Goal: Task Accomplishment & Management: Manage account settings

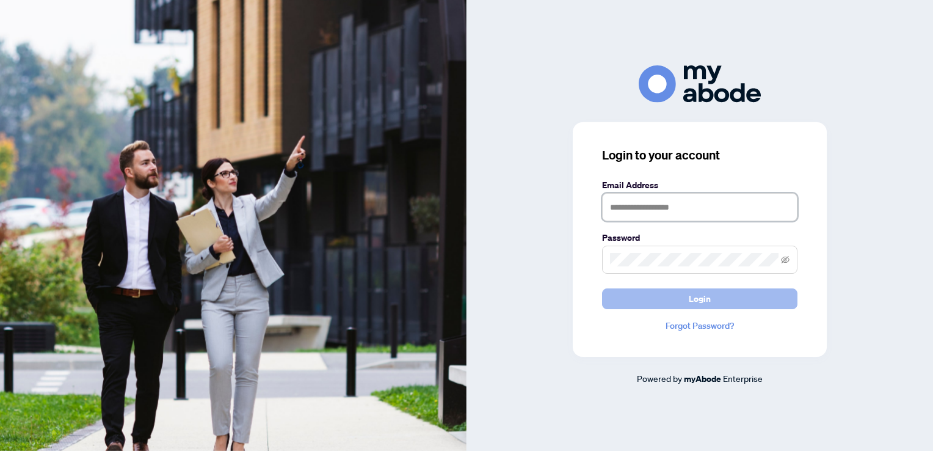
type input "**********"
click at [693, 296] on span "Login" at bounding box center [700, 299] width 22 height 20
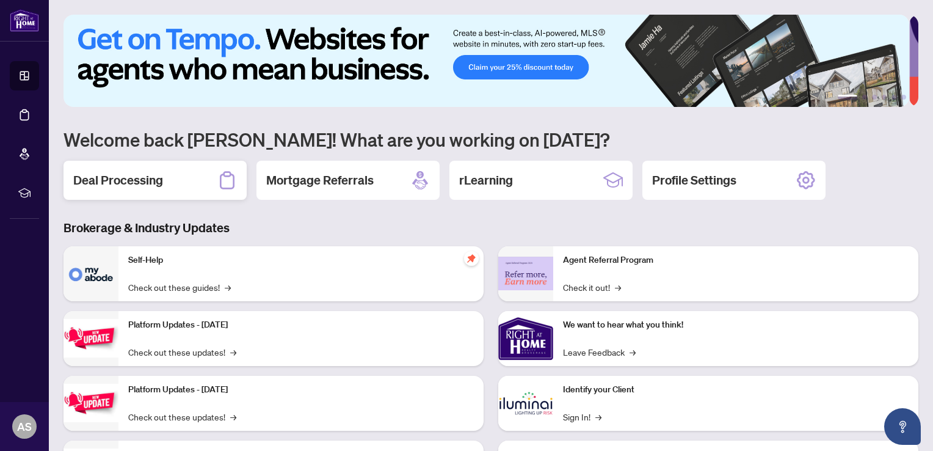
click at [134, 183] on h2 "Deal Processing" at bounding box center [118, 180] width 90 height 17
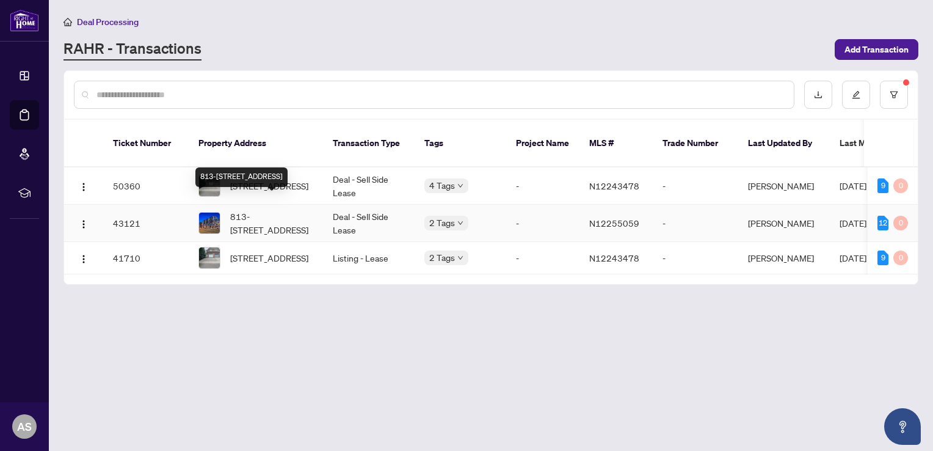
click at [242, 210] on span "813-[STREET_ADDRESS]" at bounding box center [271, 223] width 83 height 27
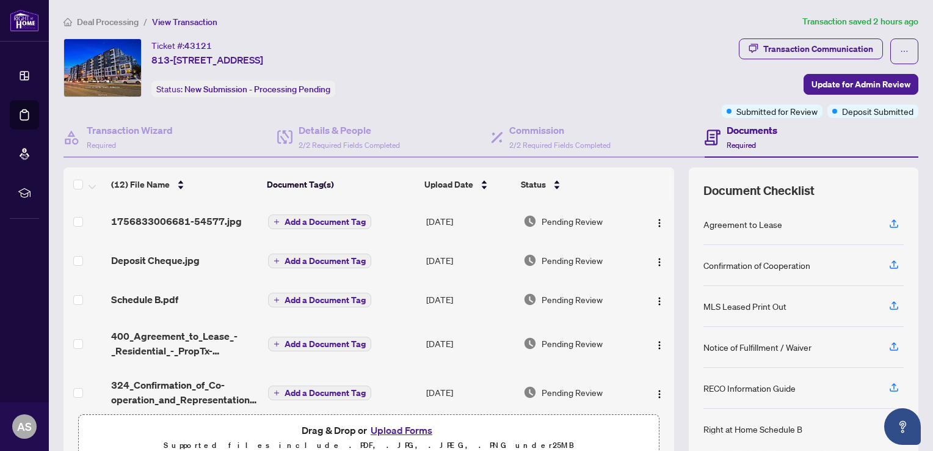
scroll to position [59, 0]
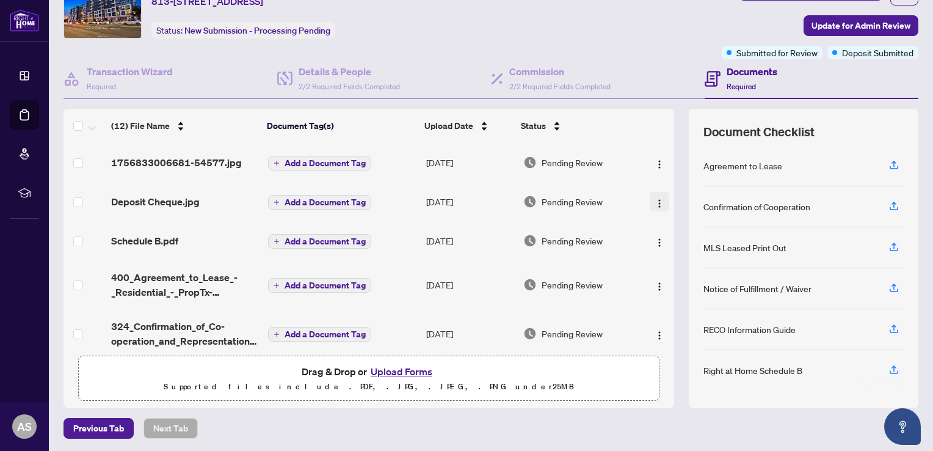
click at [655, 203] on img "button" at bounding box center [660, 204] width 10 height 10
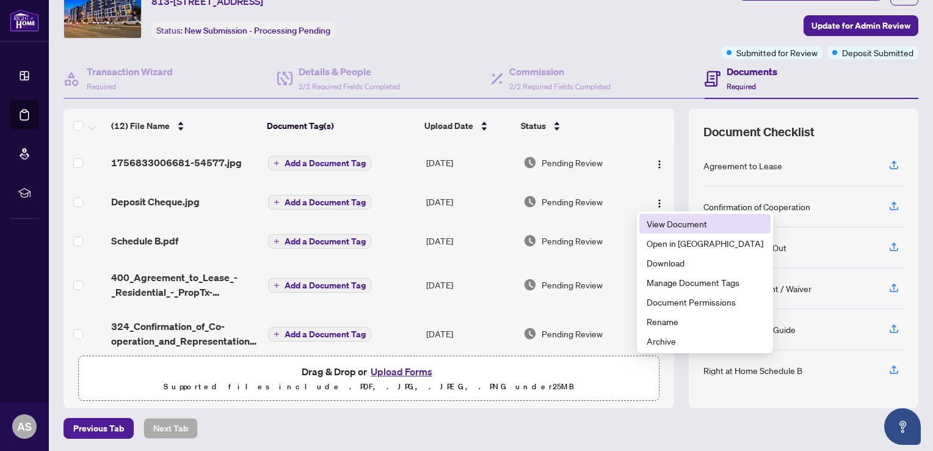
click at [665, 224] on span "View Document" at bounding box center [705, 223] width 117 height 13
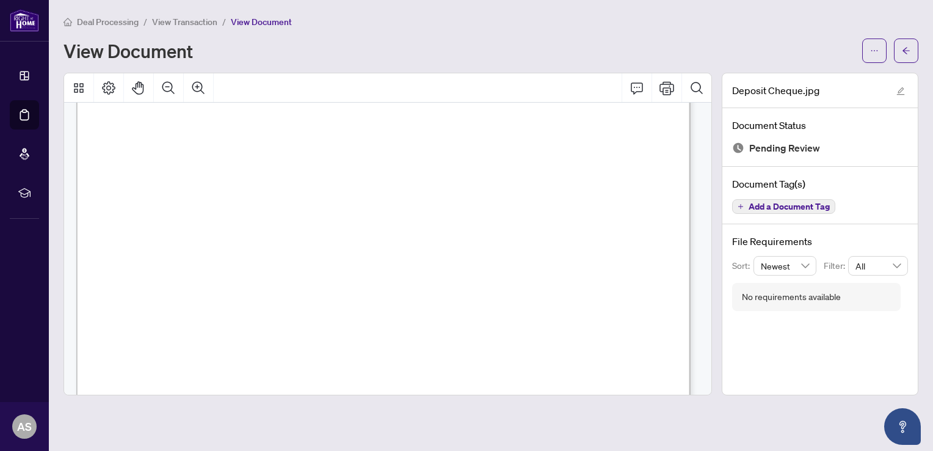
scroll to position [4, 0]
click at [107, 20] on span "Deal Processing" at bounding box center [108, 21] width 62 height 11
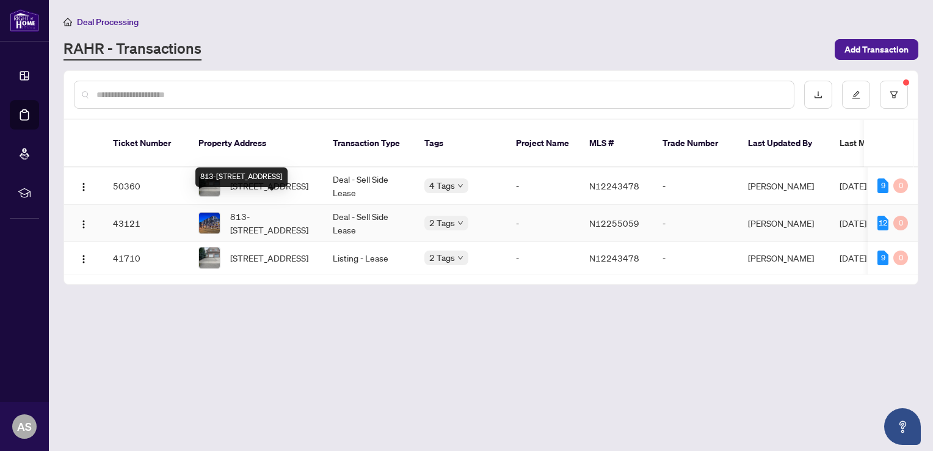
click at [249, 210] on span "813-[STREET_ADDRESS]" at bounding box center [271, 223] width 83 height 27
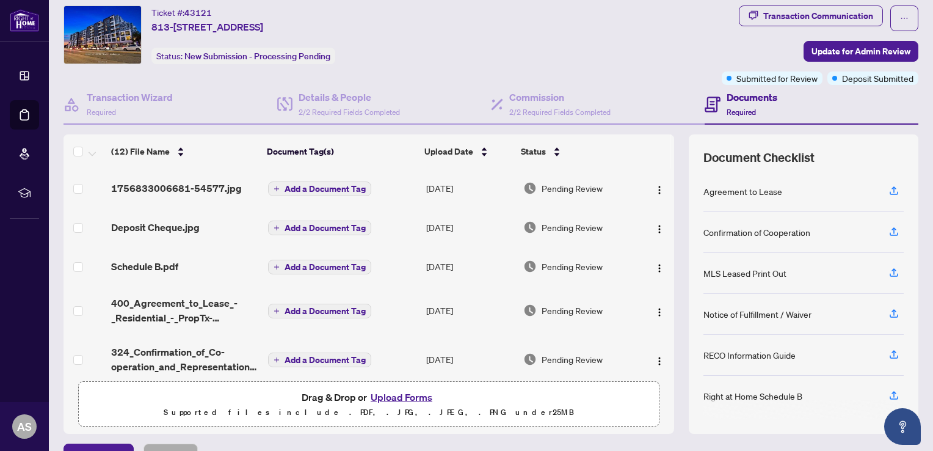
scroll to position [59, 0]
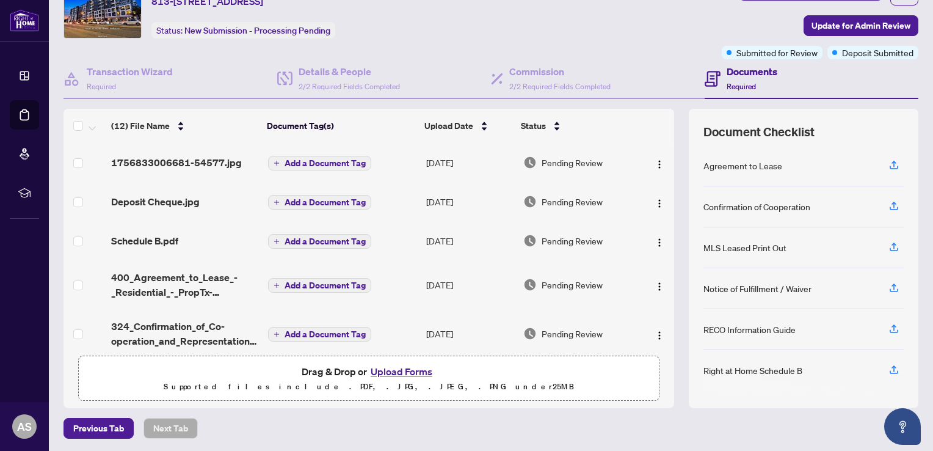
click at [400, 375] on button "Upload Forms" at bounding box center [401, 371] width 69 height 16
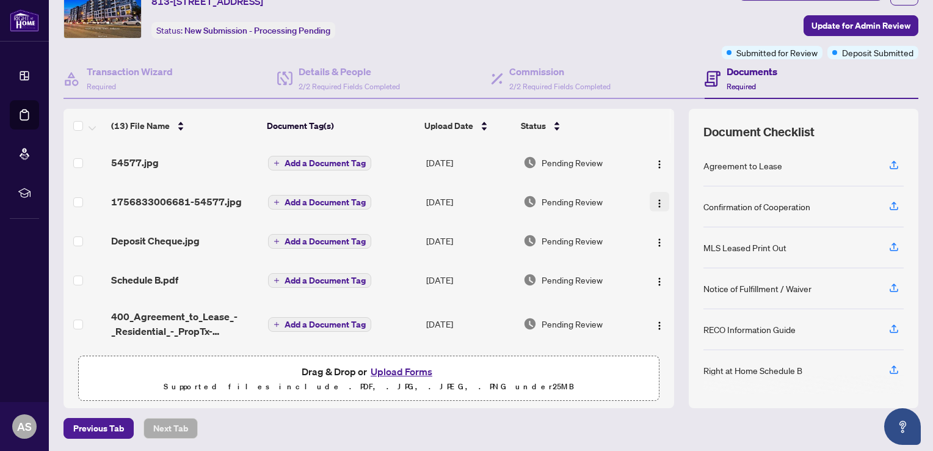
click at [655, 199] on img "button" at bounding box center [660, 204] width 10 height 10
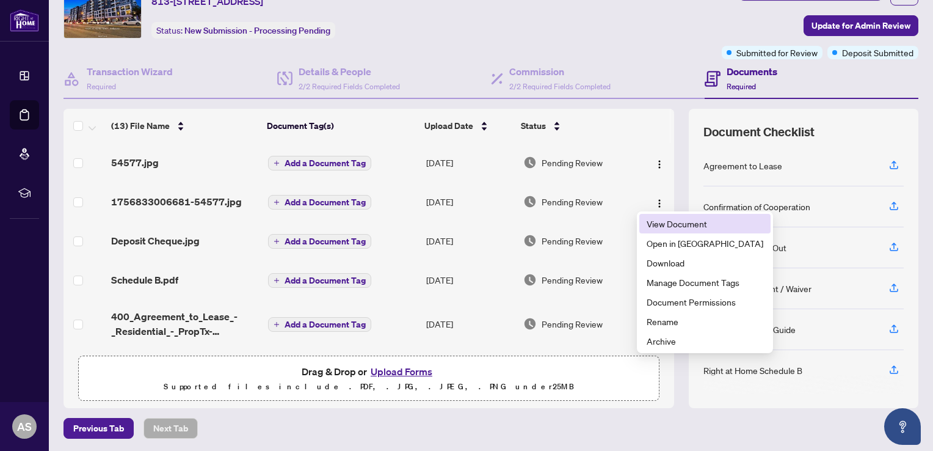
click at [667, 229] on span "View Document" at bounding box center [705, 223] width 117 height 13
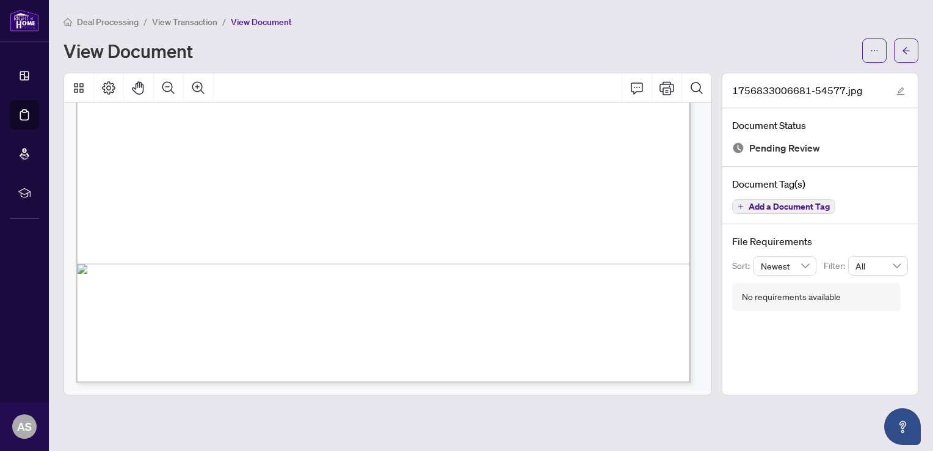
scroll to position [345, 0]
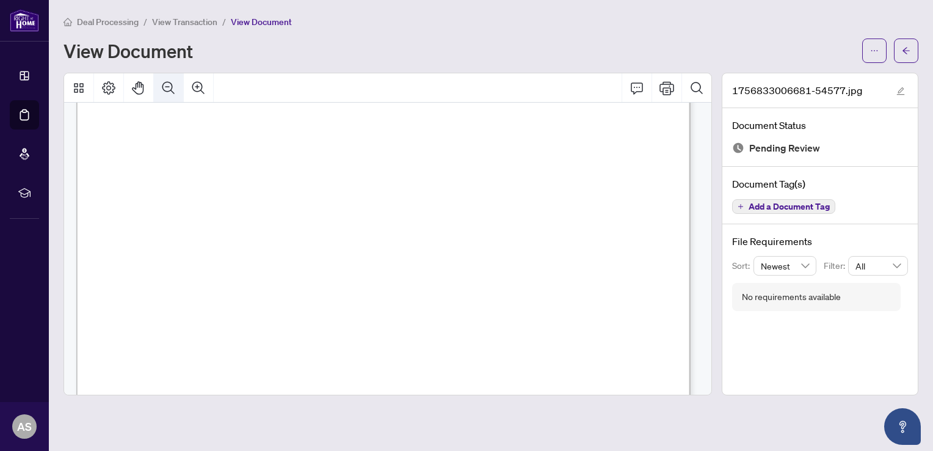
click at [164, 87] on icon "Zoom Out" at bounding box center [168, 88] width 15 height 15
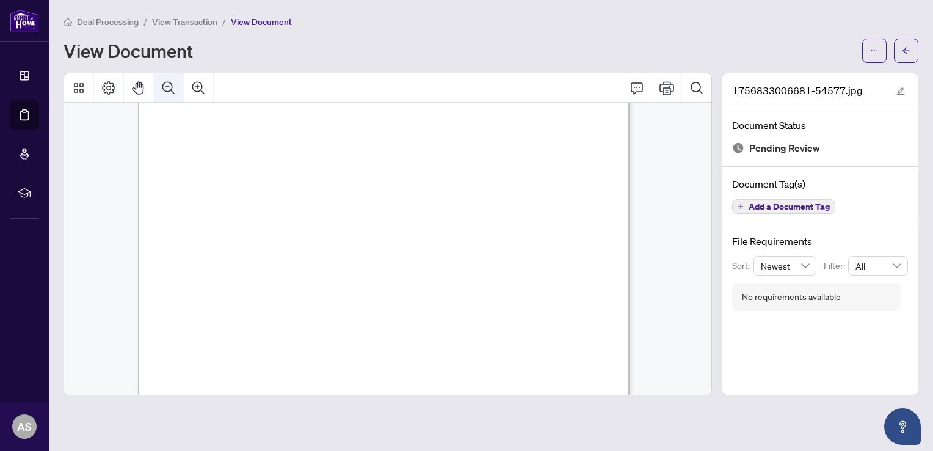
click at [164, 87] on icon "Zoom Out" at bounding box center [168, 88] width 15 height 15
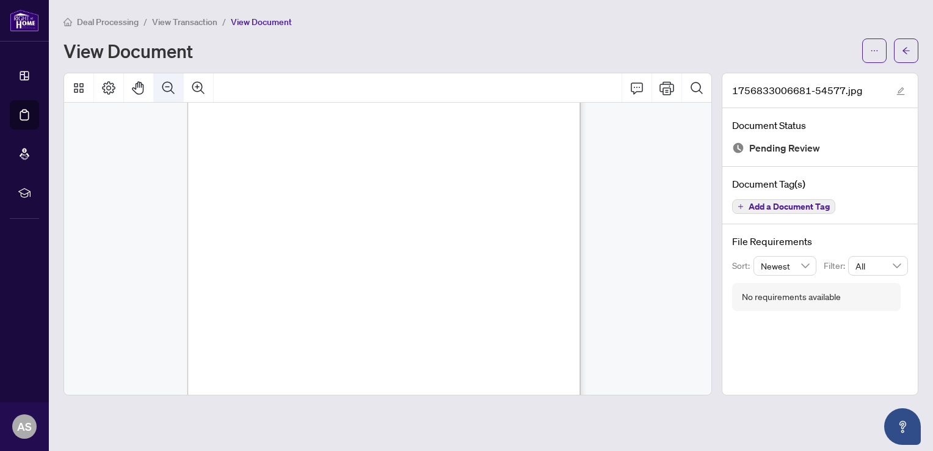
click at [164, 87] on icon "Zoom Out" at bounding box center [168, 88] width 15 height 15
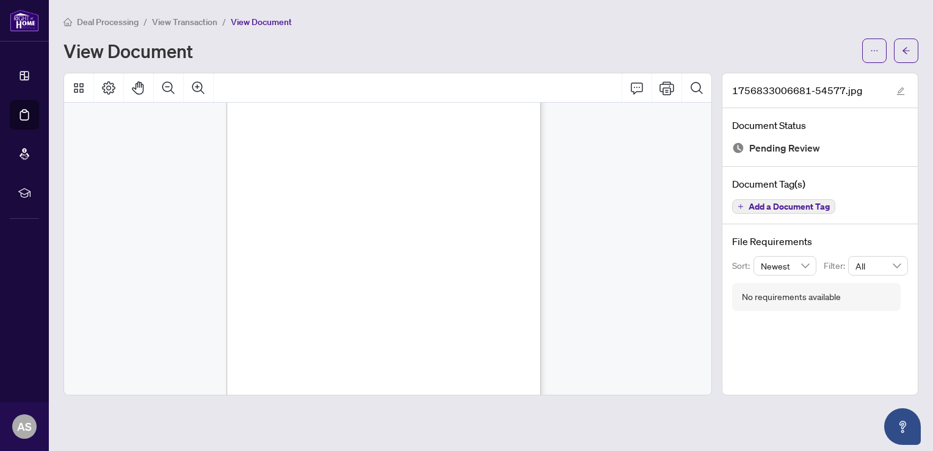
scroll to position [46, 0]
click at [99, 22] on span "Deal Processing" at bounding box center [108, 21] width 62 height 11
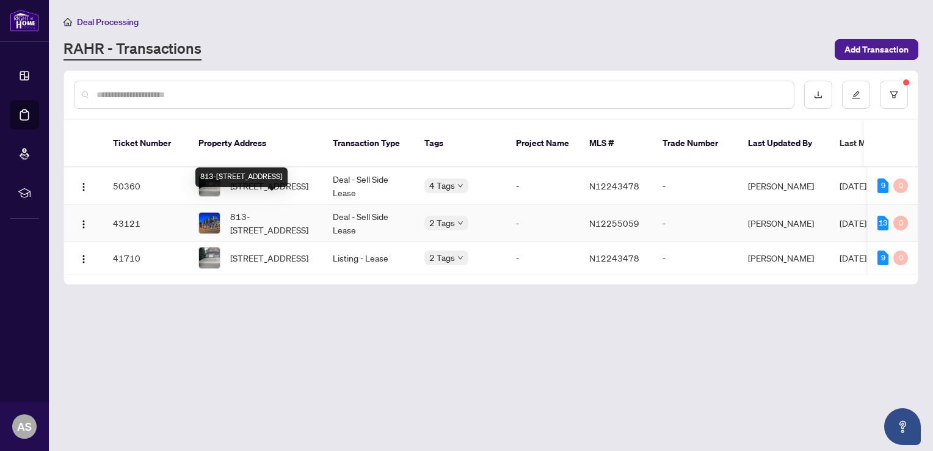
click at [249, 210] on span "813-[STREET_ADDRESS]" at bounding box center [271, 223] width 83 height 27
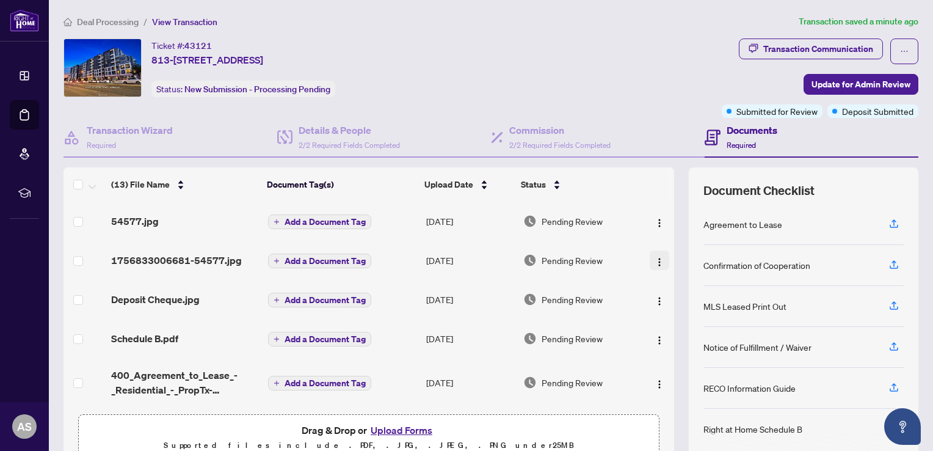
click at [655, 263] on img "button" at bounding box center [660, 262] width 10 height 10
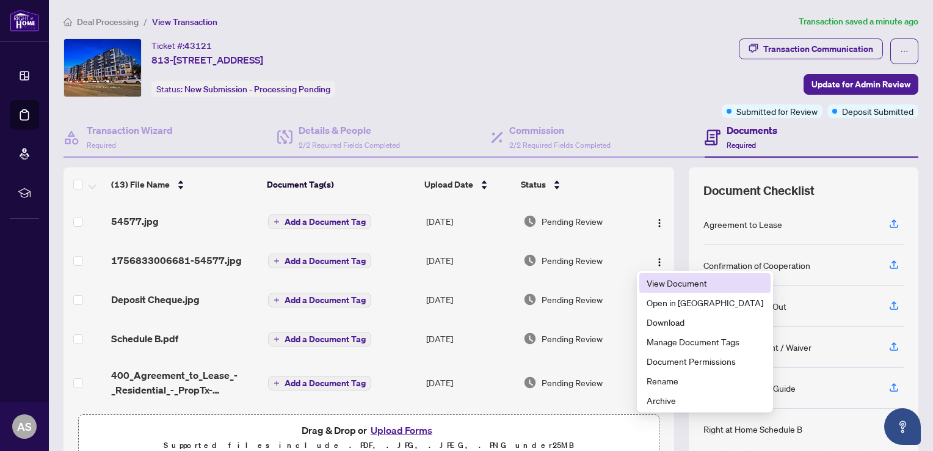
click at [660, 285] on span "View Document" at bounding box center [705, 282] width 117 height 13
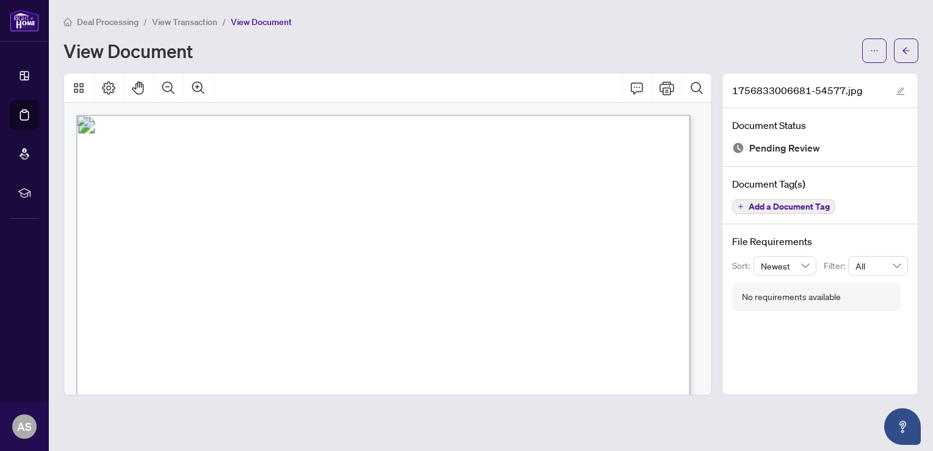
drag, startPoint x: 701, startPoint y: 387, endPoint x: 707, endPoint y: 382, distance: 7.4
click at [707, 382] on div at bounding box center [388, 249] width 648 height 293
click at [173, 87] on icon "Zoom Out" at bounding box center [168, 88] width 15 height 15
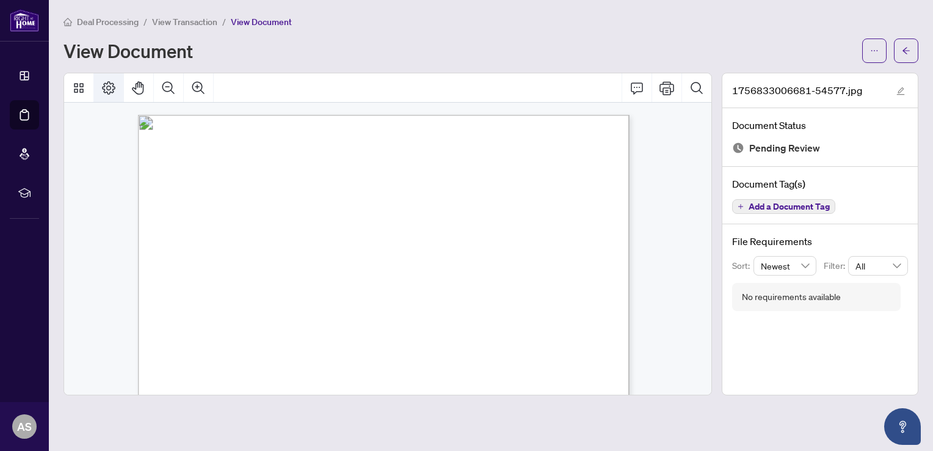
click at [107, 87] on icon "Page Layout" at bounding box center [108, 88] width 15 height 15
click at [170, 122] on icon "Single" at bounding box center [172, 119] width 10 height 10
click at [191, 115] on icon "Double" at bounding box center [193, 118] width 10 height 7
click at [215, 142] on icon "Jump" at bounding box center [213, 144] width 10 height 10
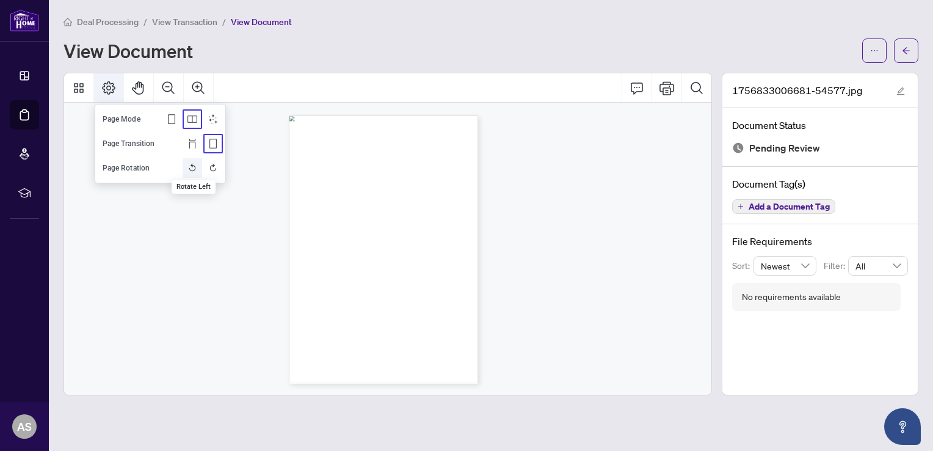
click at [195, 168] on icon "Rotate Left" at bounding box center [193, 168] width 10 height 10
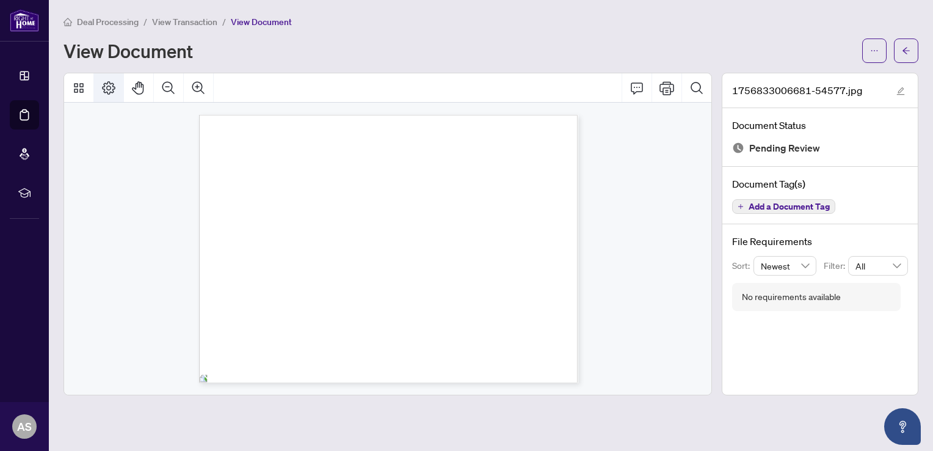
click at [107, 87] on icon "Page Layout" at bounding box center [108, 87] width 13 height 13
click at [141, 86] on icon "Pan Mode" at bounding box center [138, 87] width 12 height 13
click at [99, 21] on span "Deal Processing" at bounding box center [108, 21] width 62 height 11
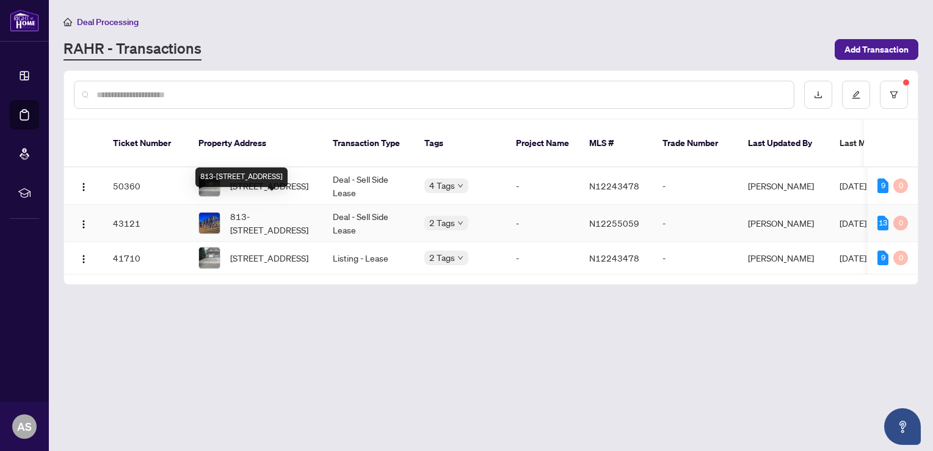
click at [274, 210] on span "813-[STREET_ADDRESS]" at bounding box center [271, 223] width 83 height 27
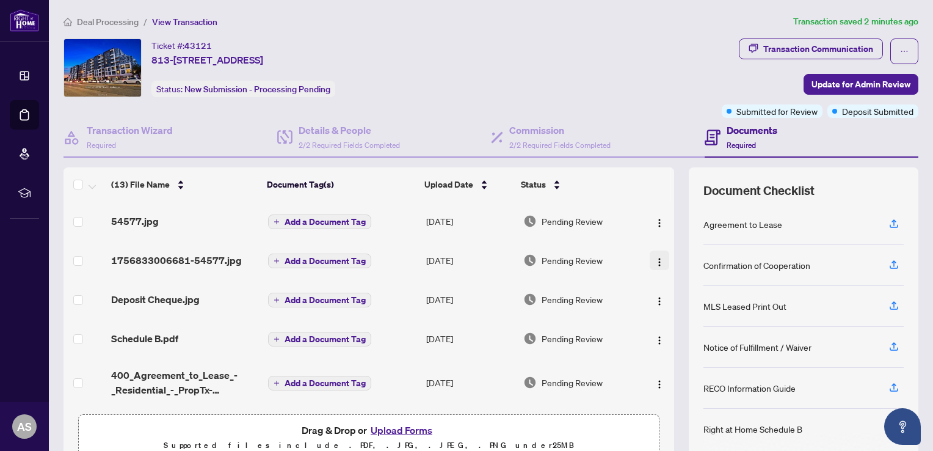
click at [655, 258] on img "button" at bounding box center [660, 262] width 10 height 10
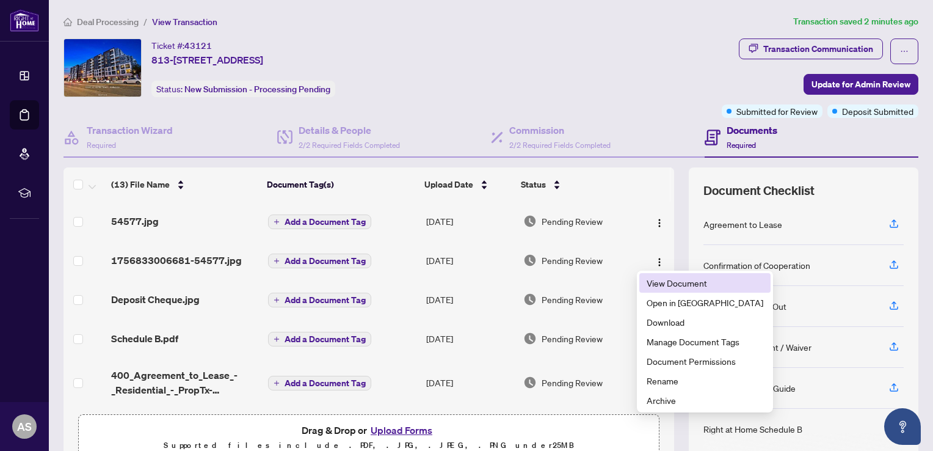
click at [665, 282] on span "View Document" at bounding box center [705, 282] width 117 height 13
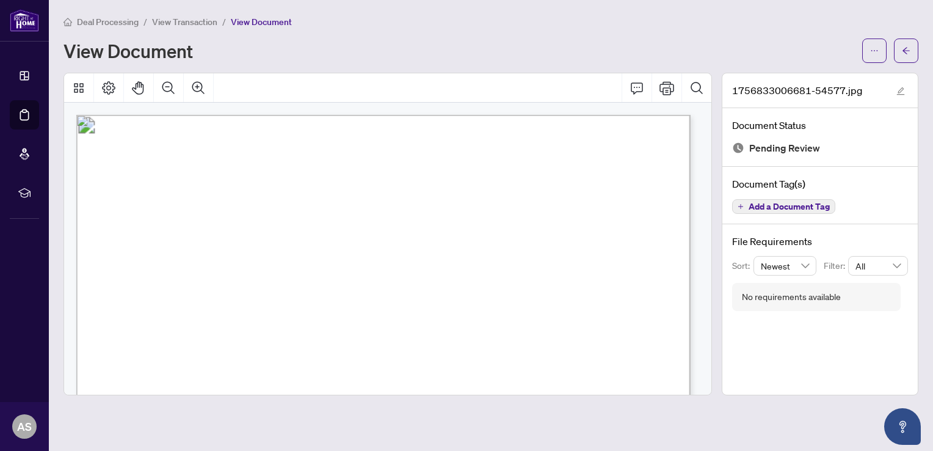
click at [172, 84] on icon "Zoom Out" at bounding box center [168, 88] width 15 height 15
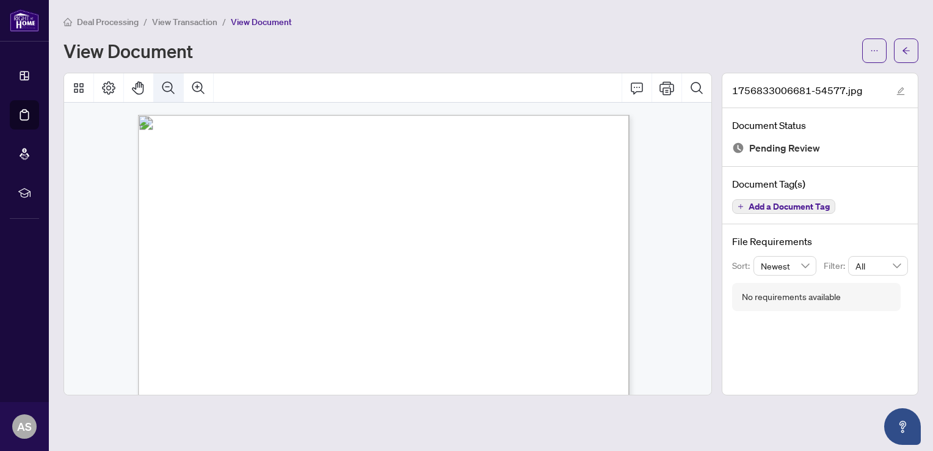
click at [172, 84] on icon "Zoom Out" at bounding box center [168, 88] width 15 height 15
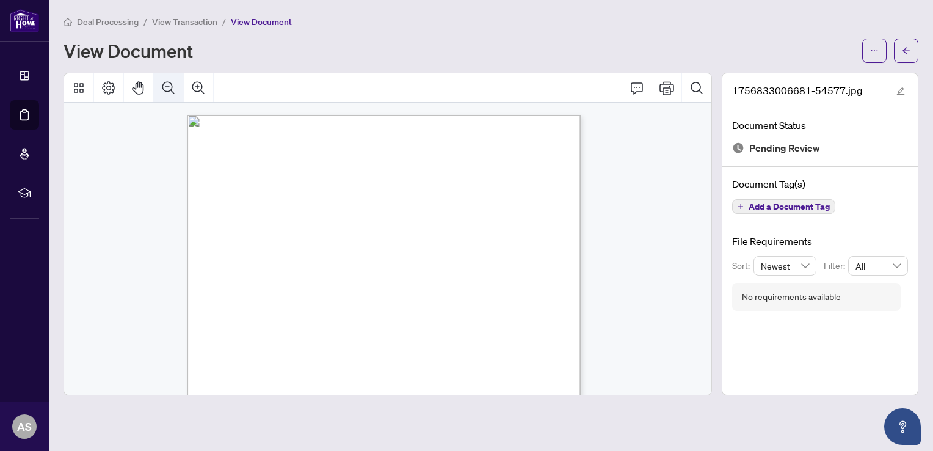
click at [172, 84] on icon "Zoom Out" at bounding box center [168, 88] width 15 height 15
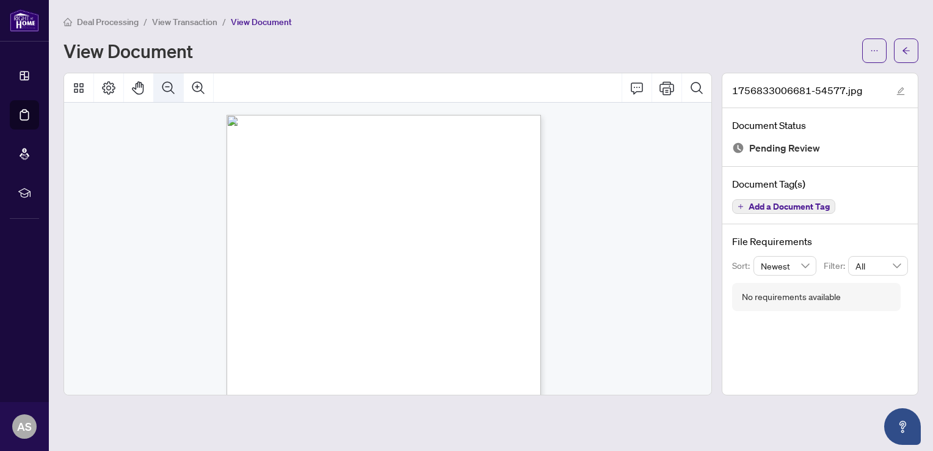
click at [172, 84] on icon "Zoom Out" at bounding box center [168, 88] width 15 height 15
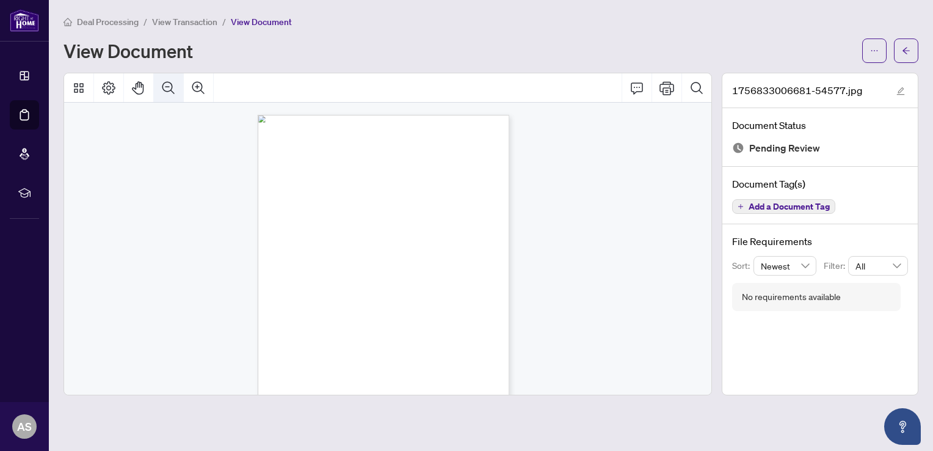
click at [172, 84] on icon "Zoom Out" at bounding box center [168, 88] width 15 height 15
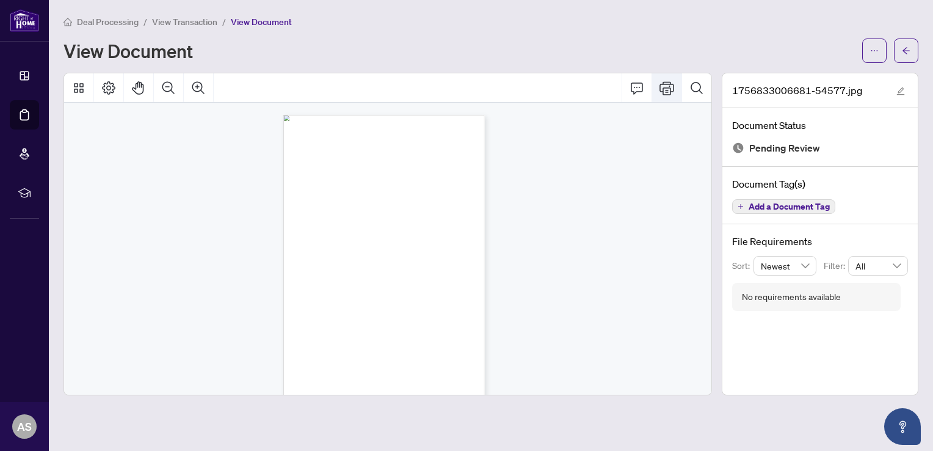
click at [665, 89] on icon "Print" at bounding box center [667, 88] width 15 height 15
click at [84, 18] on span "Deal Processing" at bounding box center [108, 21] width 62 height 11
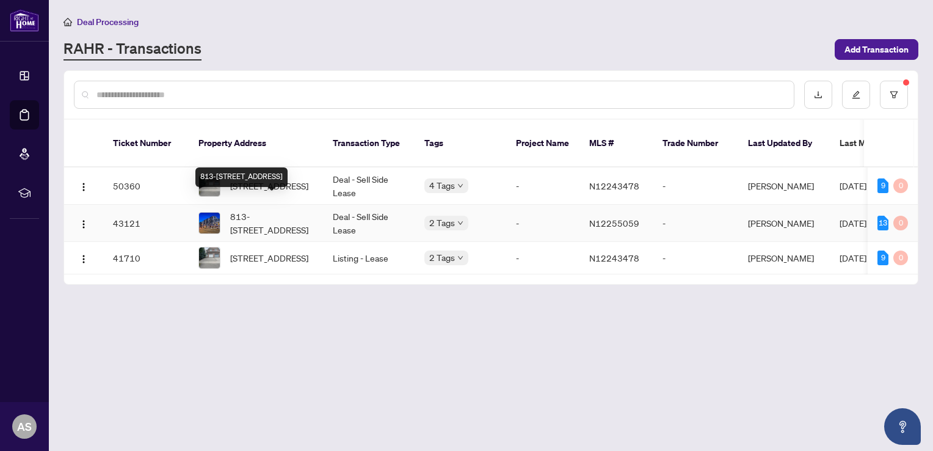
click at [264, 210] on span "813-[STREET_ADDRESS]" at bounding box center [271, 223] width 83 height 27
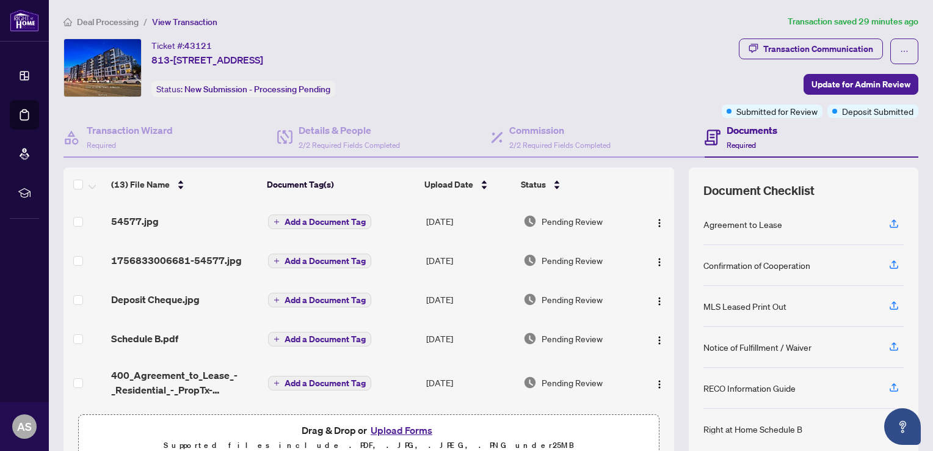
click at [401, 431] on button "Upload Forms" at bounding box center [401, 430] width 69 height 16
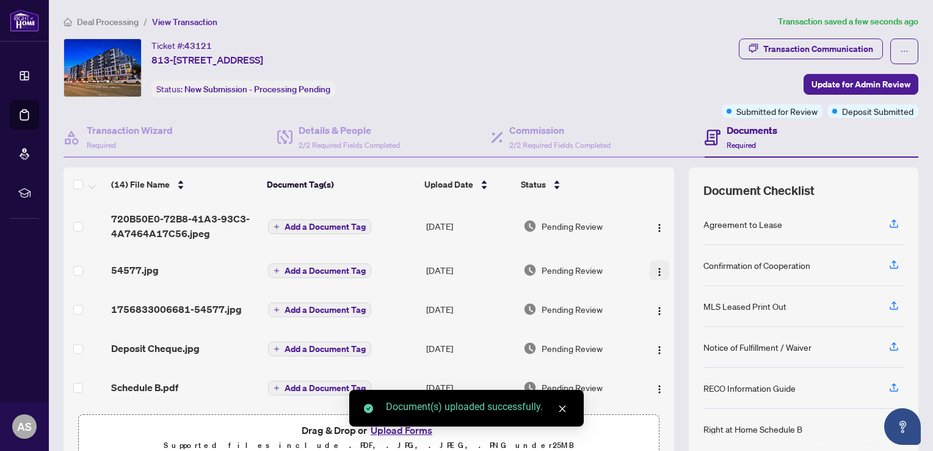
click at [655, 269] on img "button" at bounding box center [660, 272] width 10 height 10
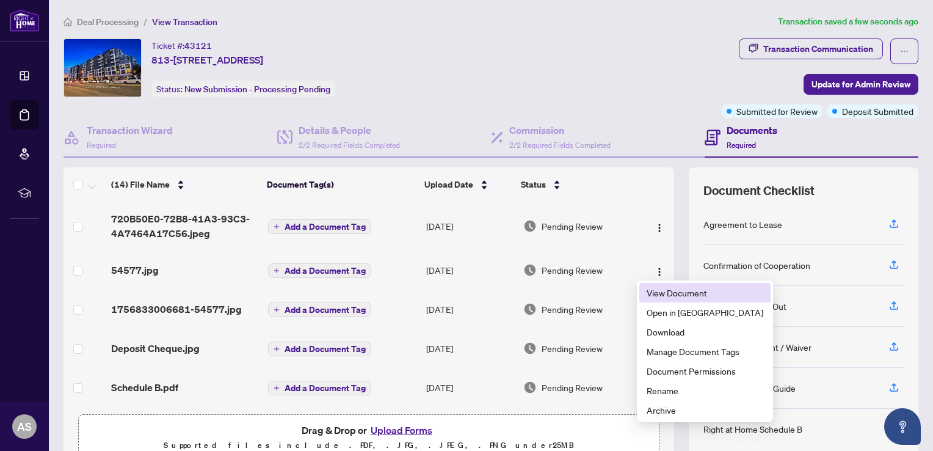
click at [666, 297] on span "View Document" at bounding box center [705, 292] width 117 height 13
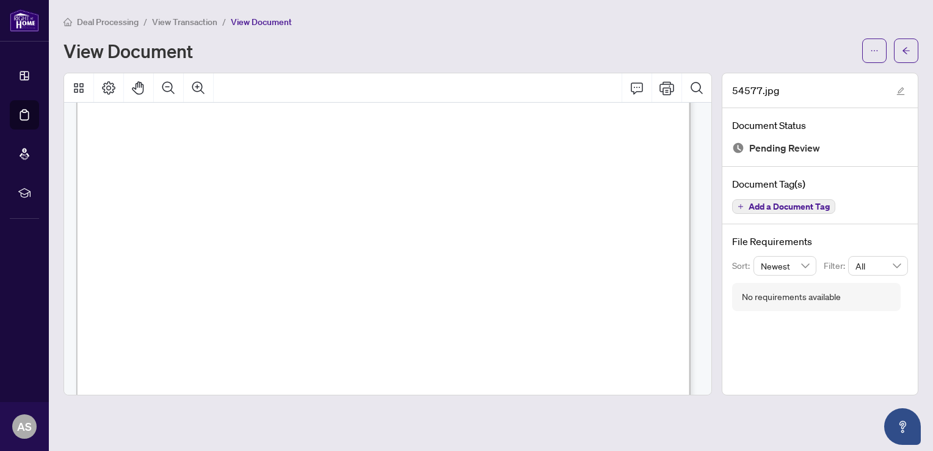
scroll to position [600, 0]
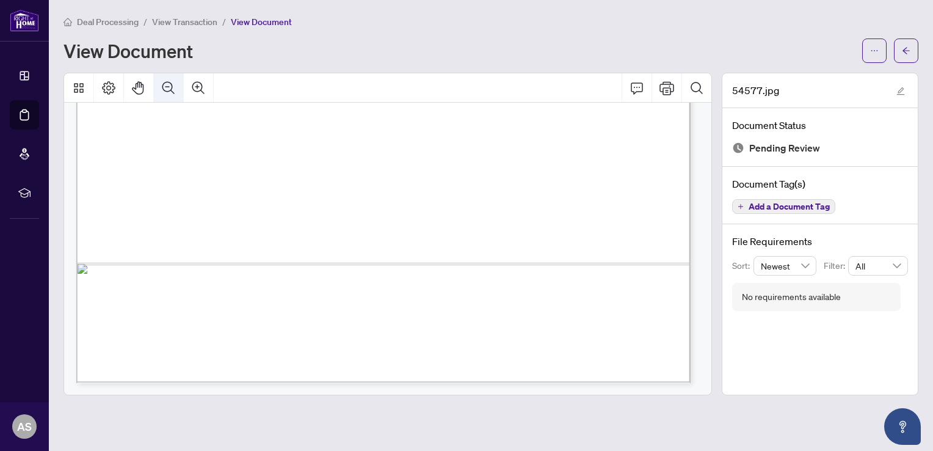
click at [166, 88] on icon "Zoom Out" at bounding box center [168, 88] width 15 height 15
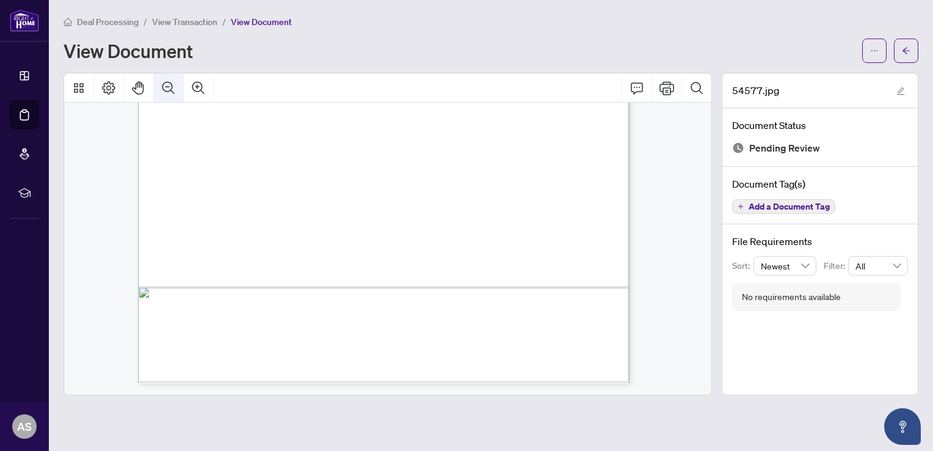
scroll to position [426, 0]
click at [166, 88] on icon "Zoom Out" at bounding box center [168, 88] width 15 height 15
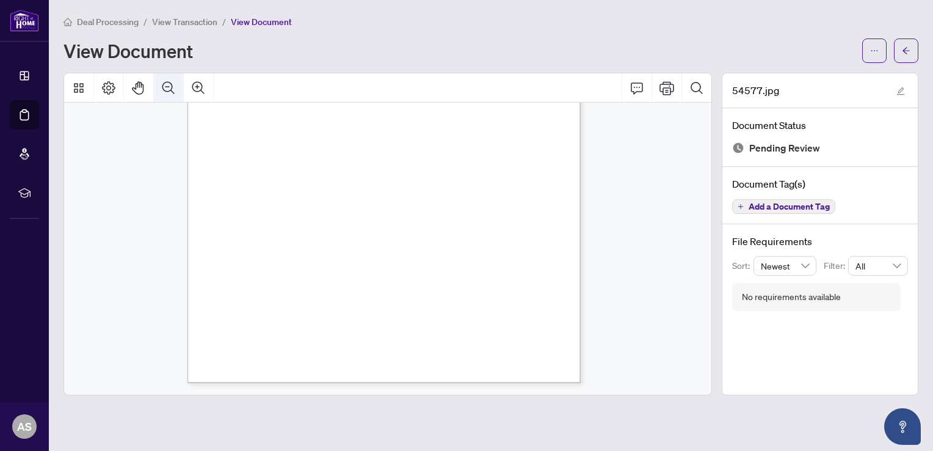
click at [166, 88] on icon "Zoom Out" at bounding box center [168, 88] width 15 height 15
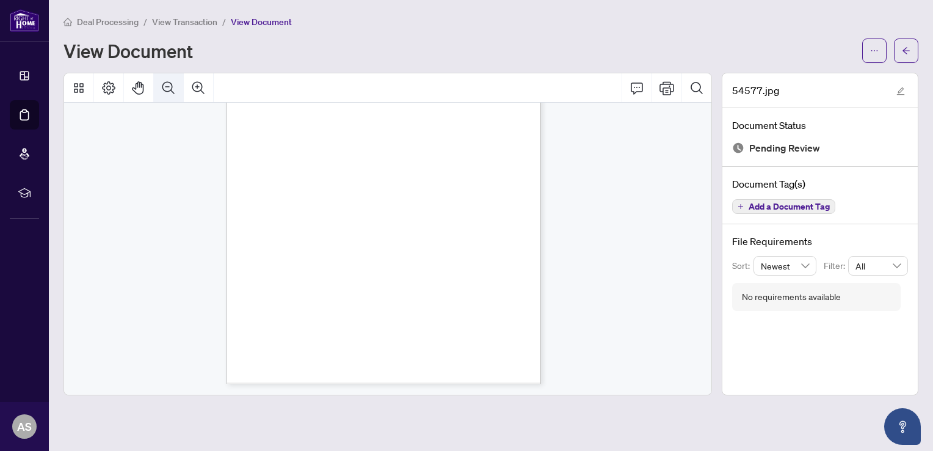
click at [166, 88] on icon "Zoom Out" at bounding box center [168, 88] width 15 height 15
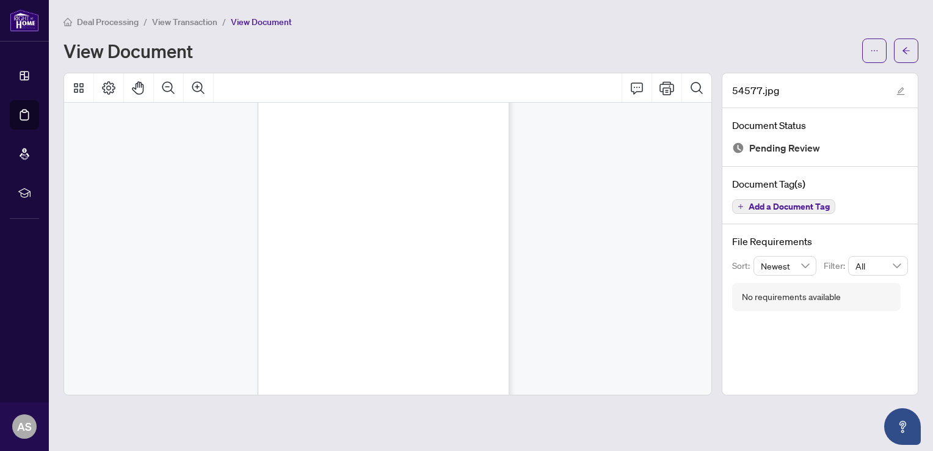
scroll to position [0, 0]
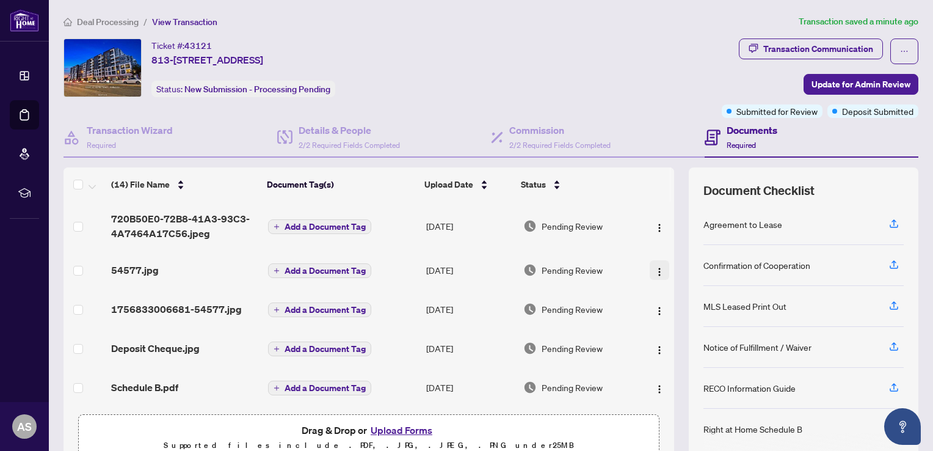
click at [655, 269] on img "button" at bounding box center [660, 272] width 10 height 10
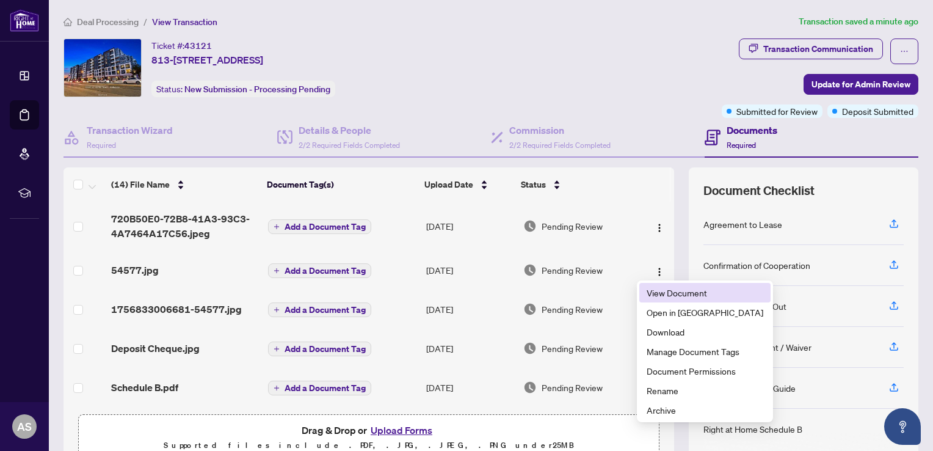
click at [665, 287] on span "View Document" at bounding box center [705, 292] width 117 height 13
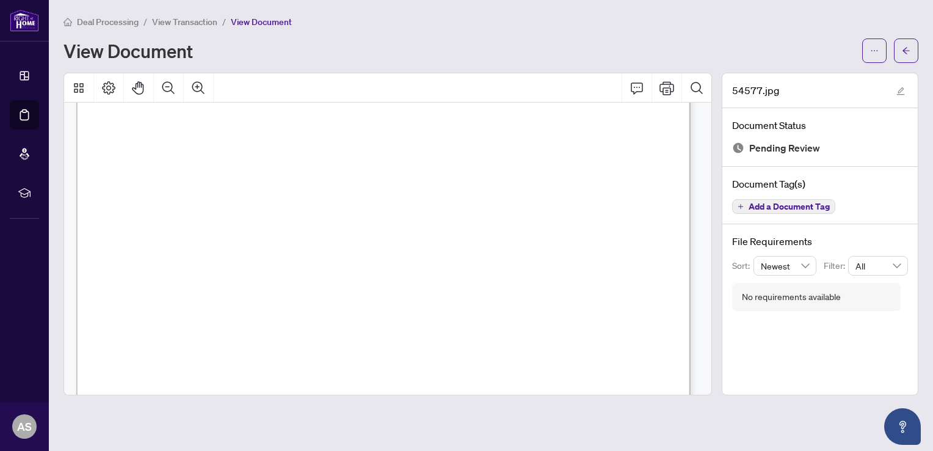
scroll to position [405, 0]
click at [169, 87] on icon "Zoom Out" at bounding box center [168, 88] width 15 height 15
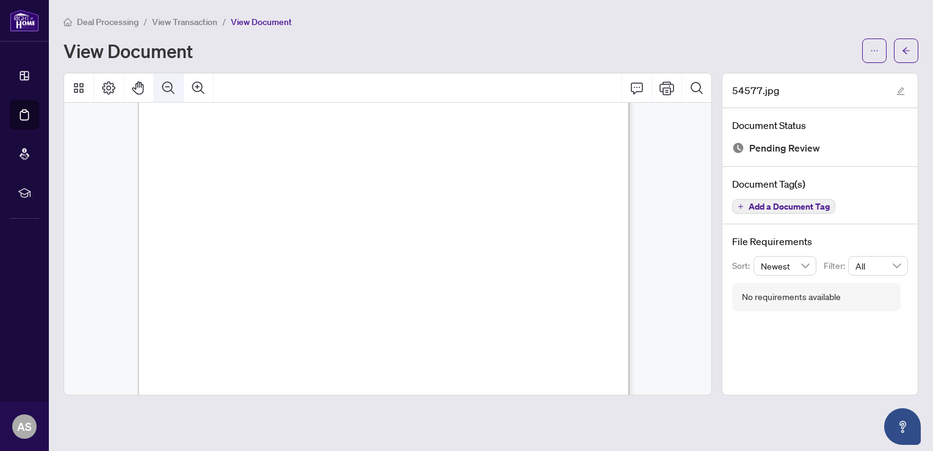
click at [169, 87] on icon "Zoom Out" at bounding box center [168, 88] width 15 height 15
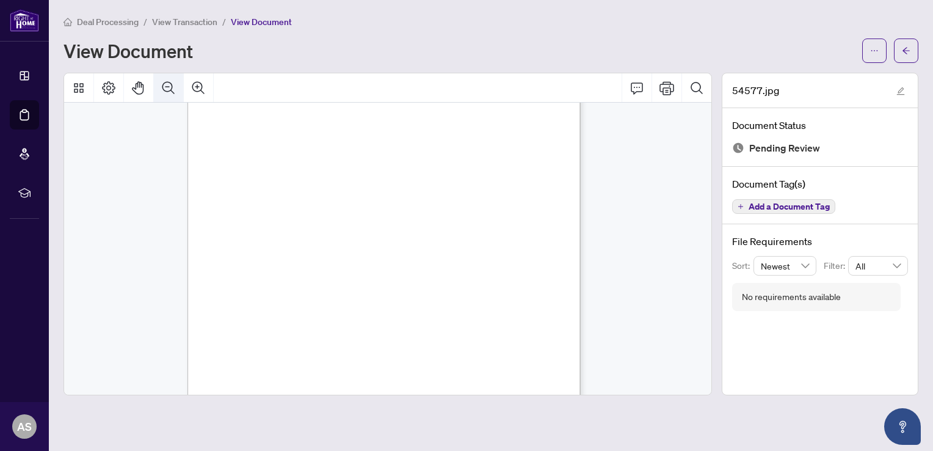
click at [169, 87] on icon "Zoom Out" at bounding box center [168, 88] width 15 height 15
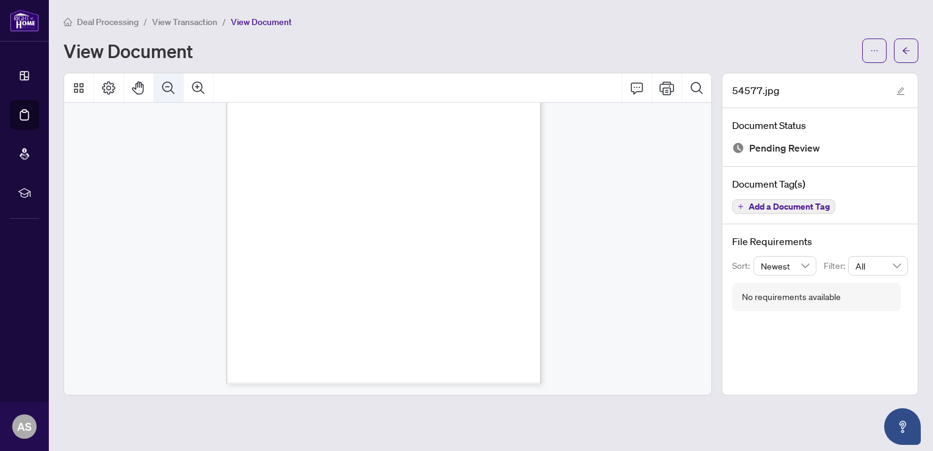
click at [169, 87] on icon "Zoom Out" at bounding box center [168, 88] width 15 height 15
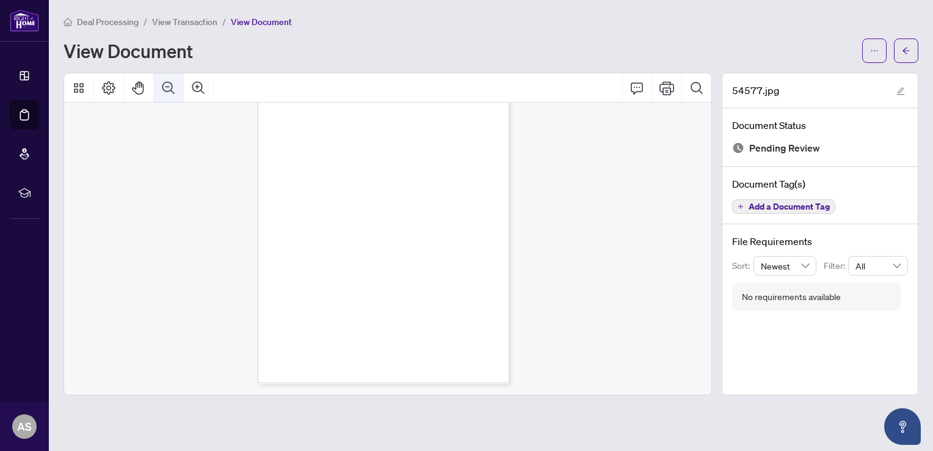
click at [169, 87] on icon "Zoom Out" at bounding box center [168, 88] width 15 height 15
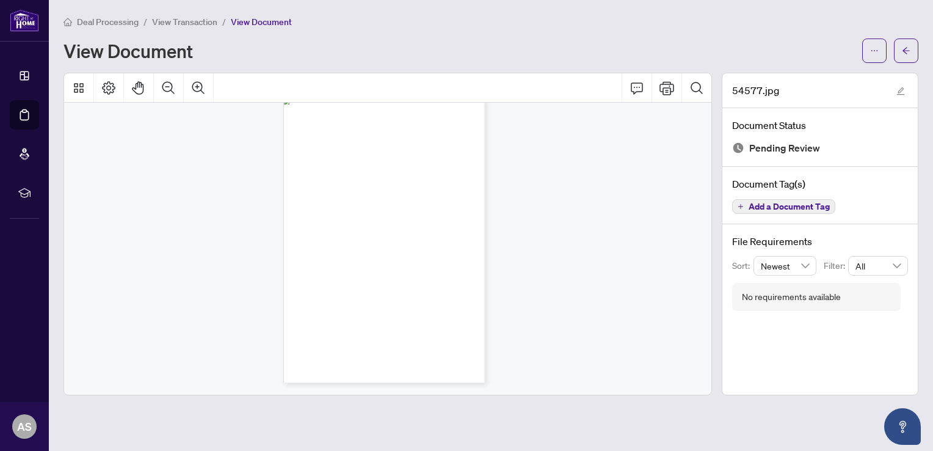
scroll to position [0, 0]
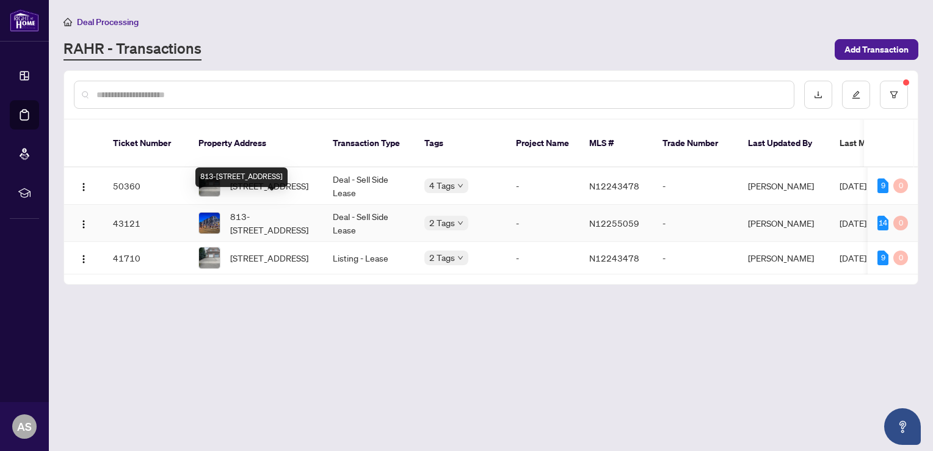
click at [251, 210] on span "813-[STREET_ADDRESS]" at bounding box center [271, 223] width 83 height 27
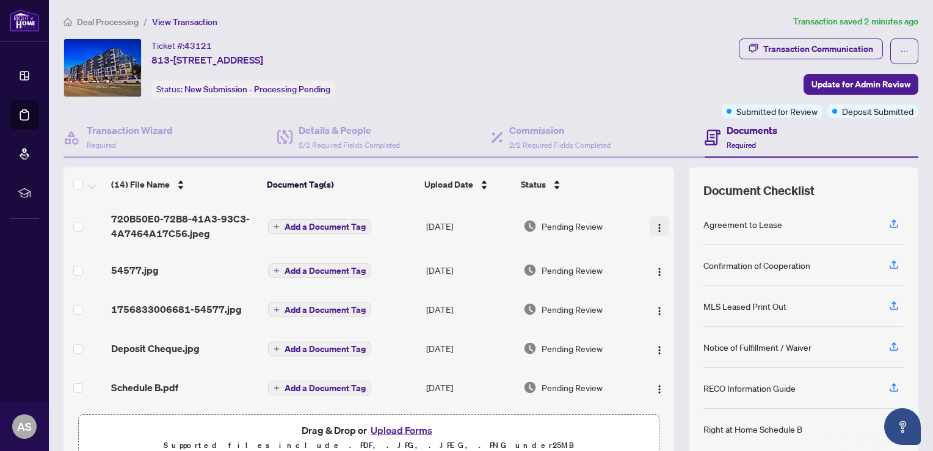
click at [655, 226] on img "button" at bounding box center [660, 228] width 10 height 10
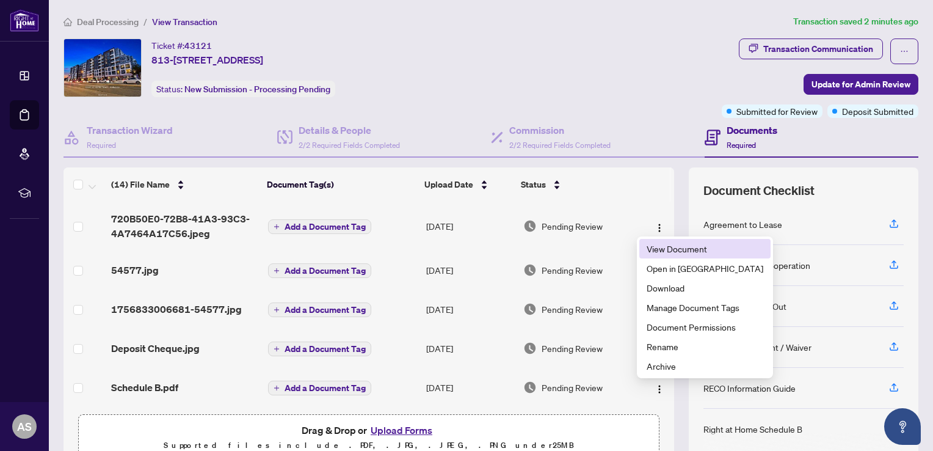
click at [663, 250] on span "View Document" at bounding box center [705, 248] width 117 height 13
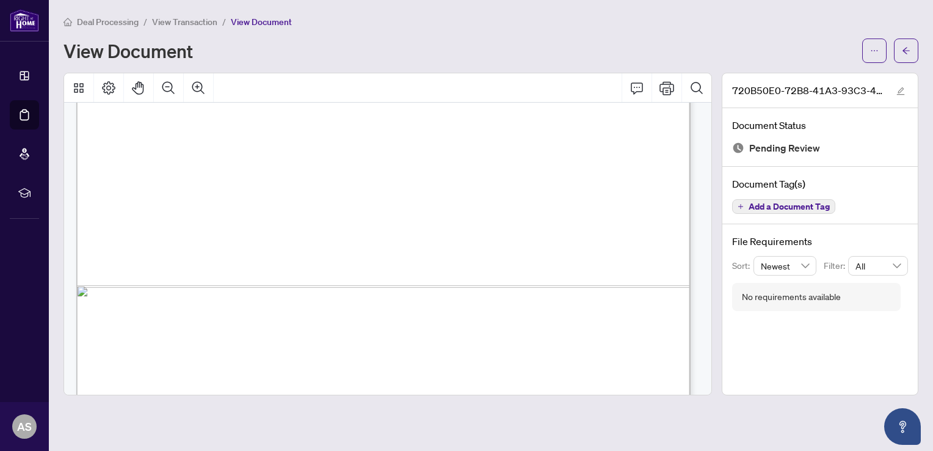
scroll to position [600, 0]
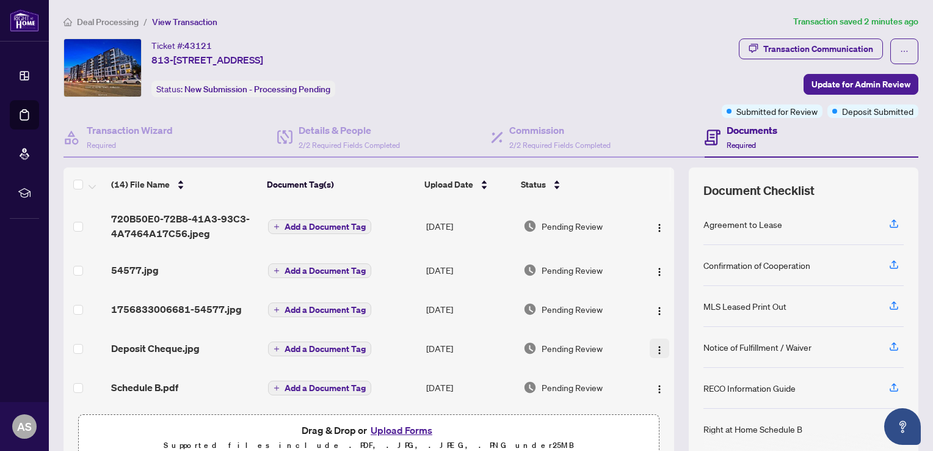
click at [655, 351] on img "button" at bounding box center [660, 350] width 10 height 10
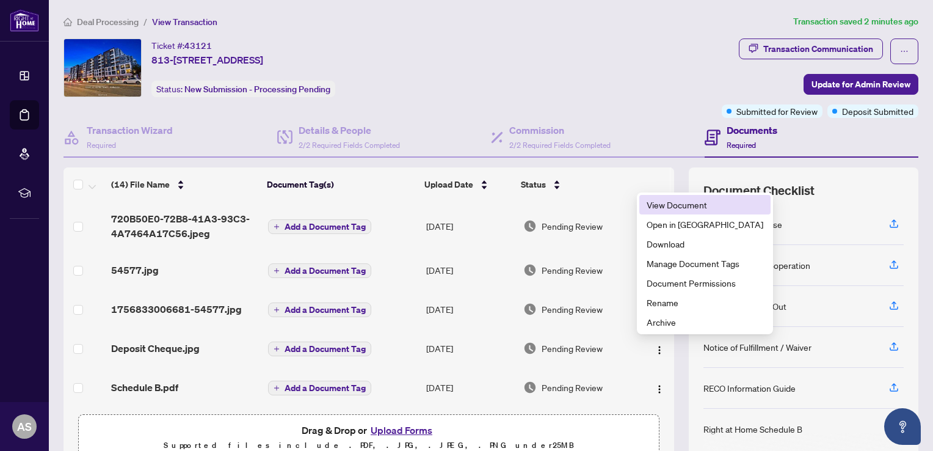
click at [672, 203] on span "View Document" at bounding box center [705, 204] width 117 height 13
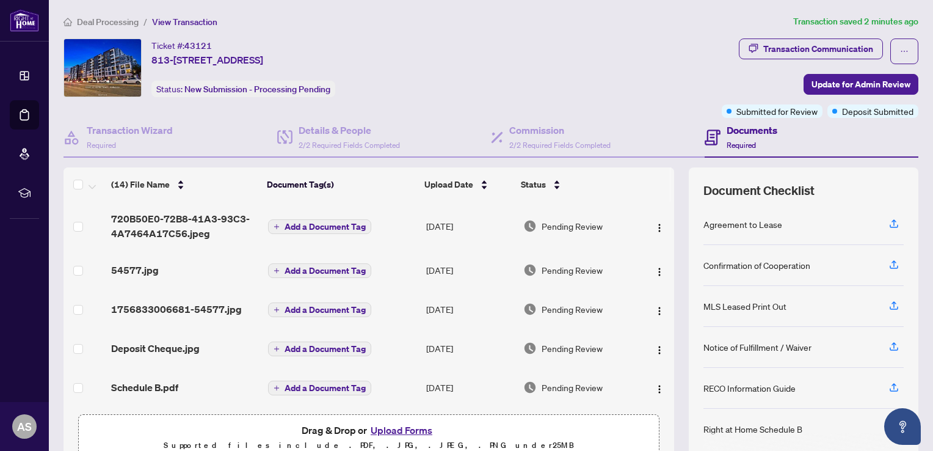
click at [671, 180] on th at bounding box center [673, 184] width 4 height 34
click at [655, 385] on img "button" at bounding box center [660, 389] width 10 height 10
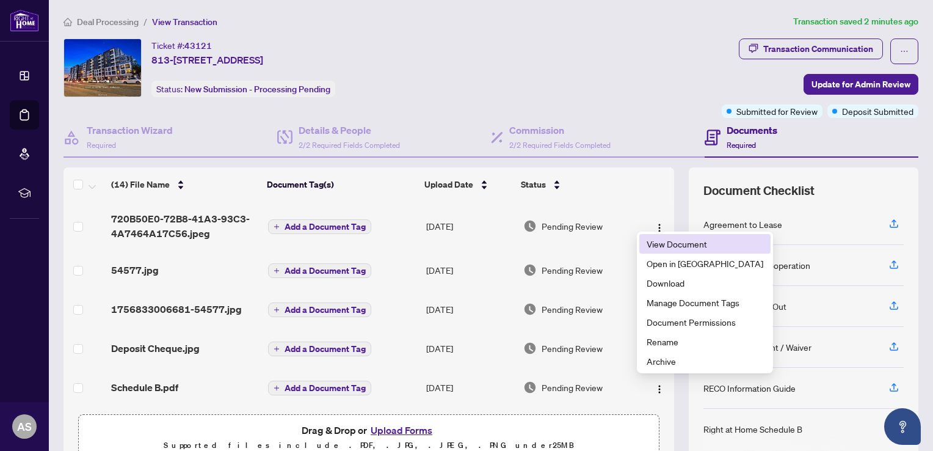
click at [678, 242] on span "View Document" at bounding box center [705, 243] width 117 height 13
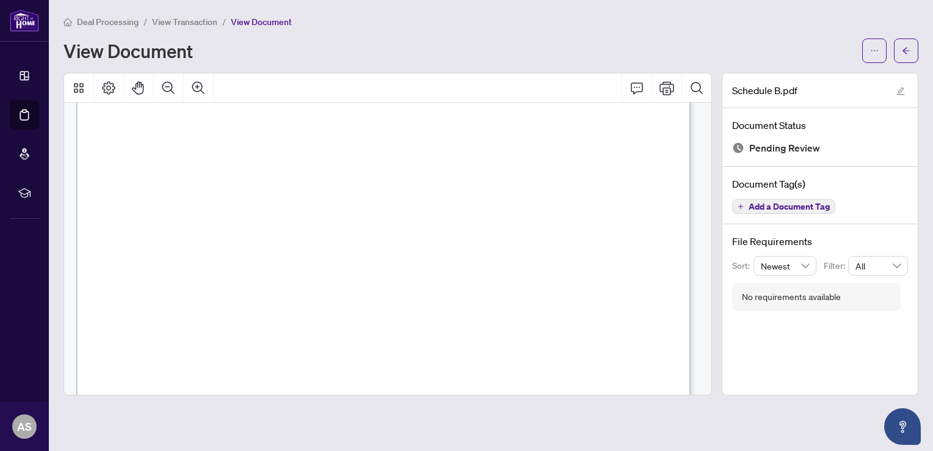
scroll to position [15, 0]
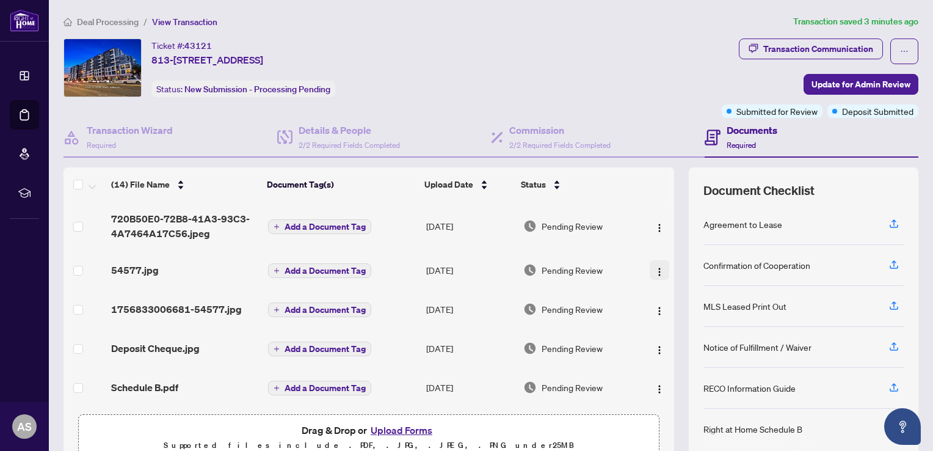
click at [655, 271] on img "button" at bounding box center [660, 272] width 10 height 10
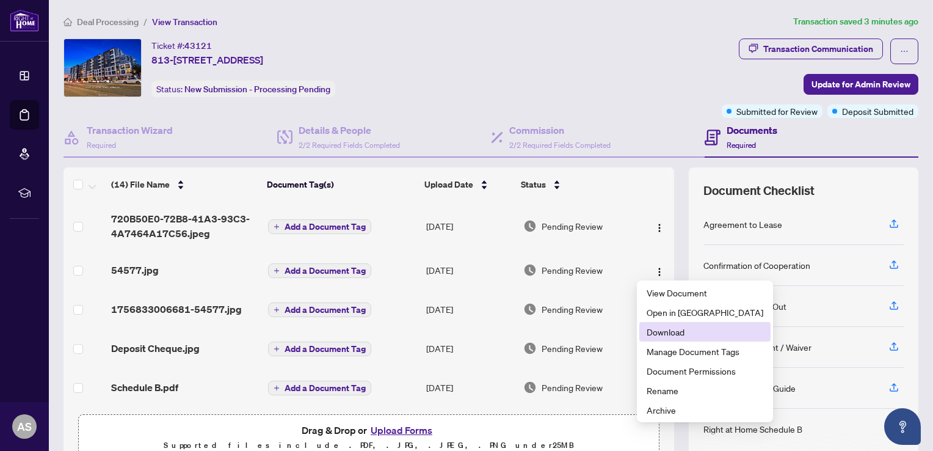
click at [652, 330] on span "Download" at bounding box center [705, 331] width 117 height 13
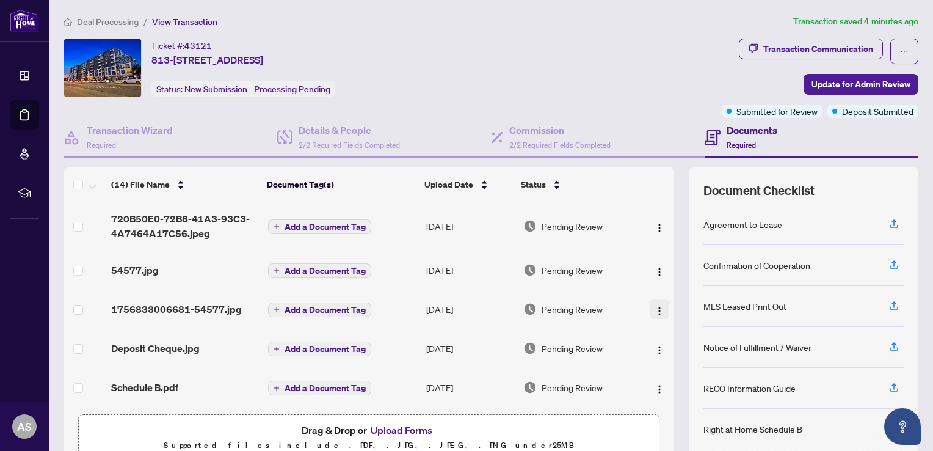
click at [655, 307] on img "button" at bounding box center [660, 311] width 10 height 10
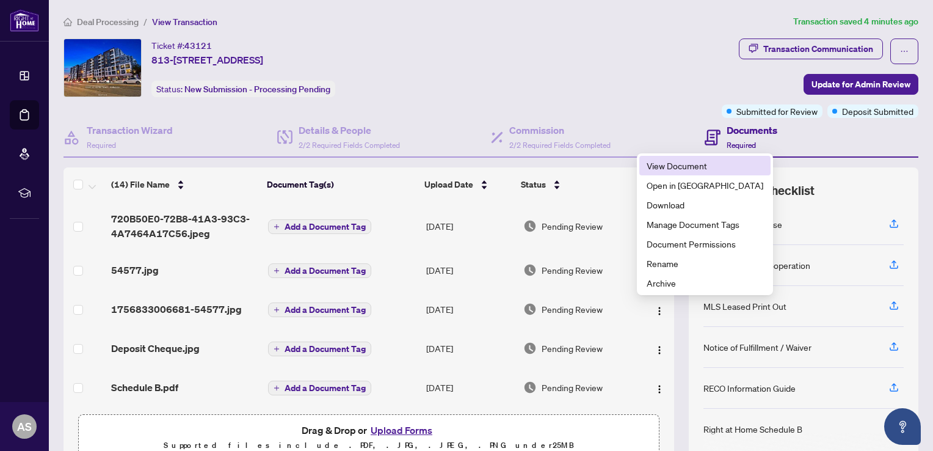
click at [680, 164] on span "View Document" at bounding box center [705, 165] width 117 height 13
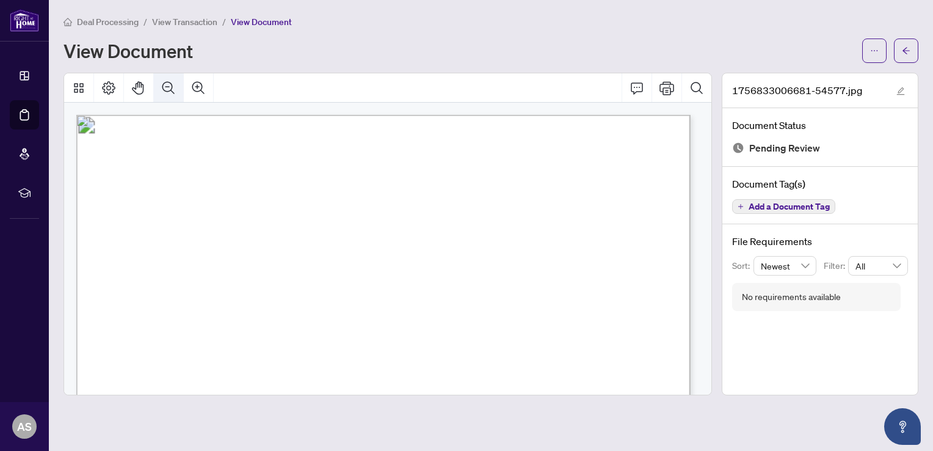
click at [170, 84] on icon "Zoom Out" at bounding box center [168, 88] width 15 height 15
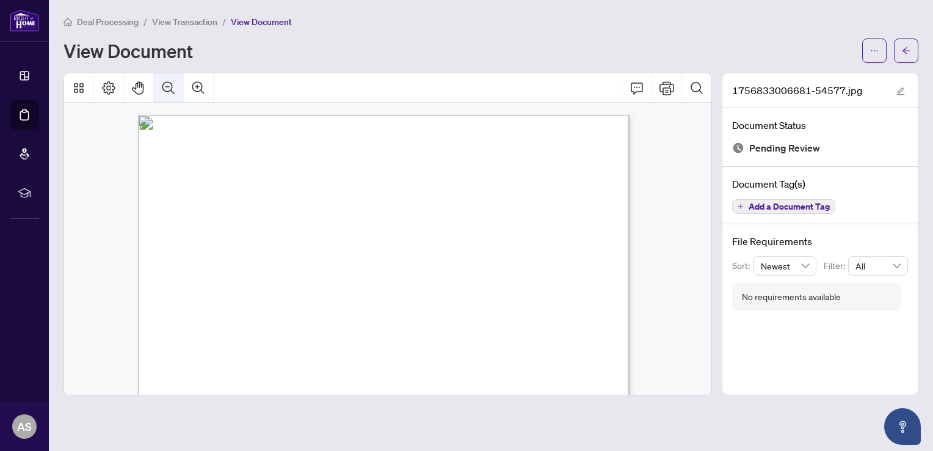
click at [170, 84] on icon "Zoom Out" at bounding box center [168, 88] width 15 height 15
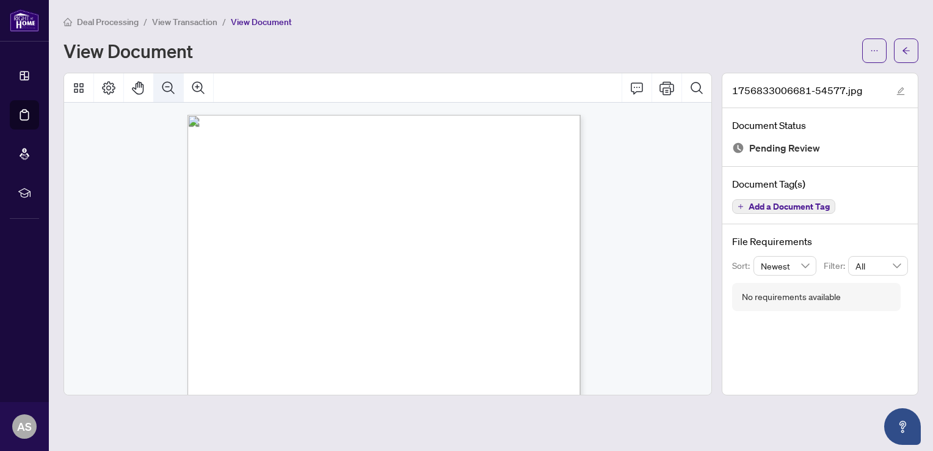
click at [170, 84] on icon "Zoom Out" at bounding box center [168, 88] width 15 height 15
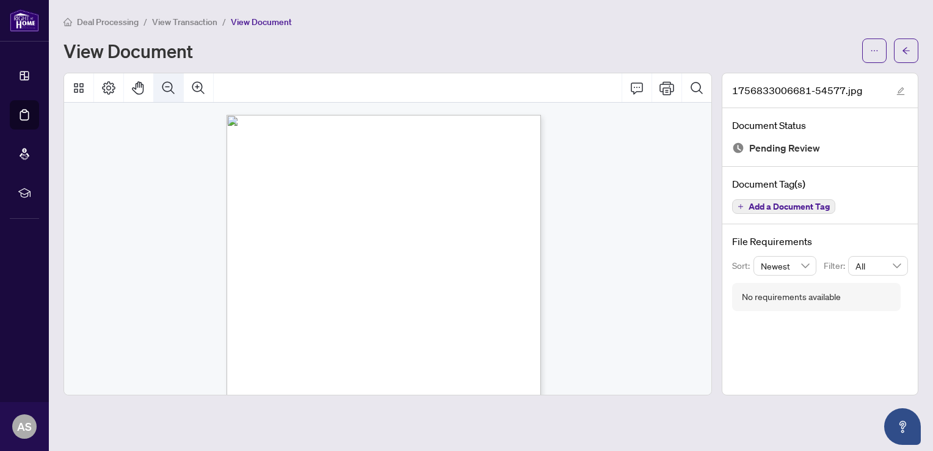
click at [170, 84] on icon "Zoom Out" at bounding box center [168, 88] width 15 height 15
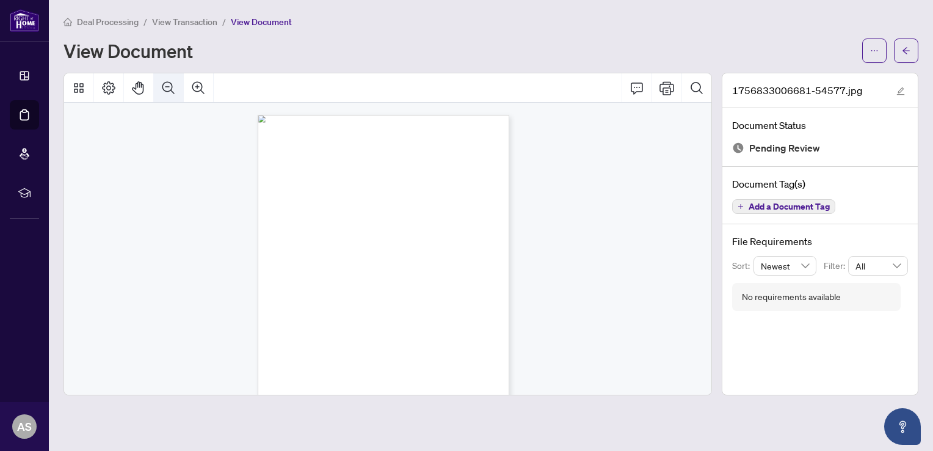
click at [259, 29] on div "Deal Processing / View Transaction / View Document View Document 1756833006681-…" at bounding box center [491, 205] width 855 height 381
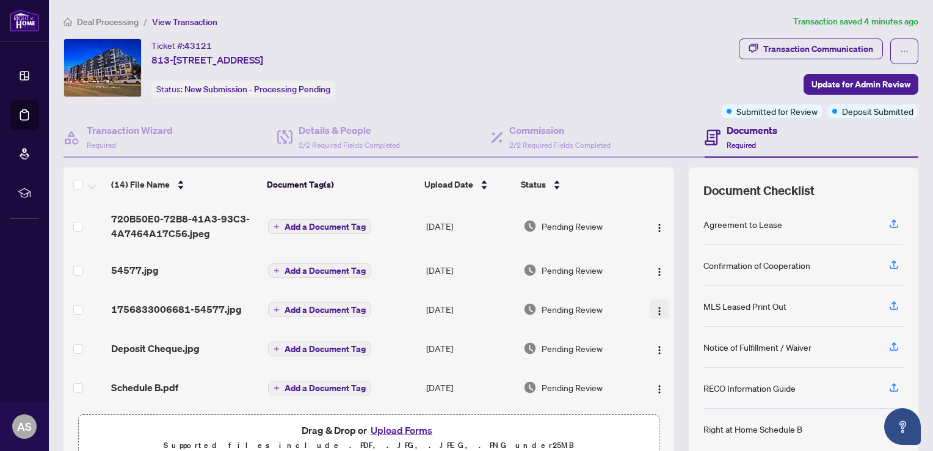
click at [655, 308] on img "button" at bounding box center [660, 311] width 10 height 10
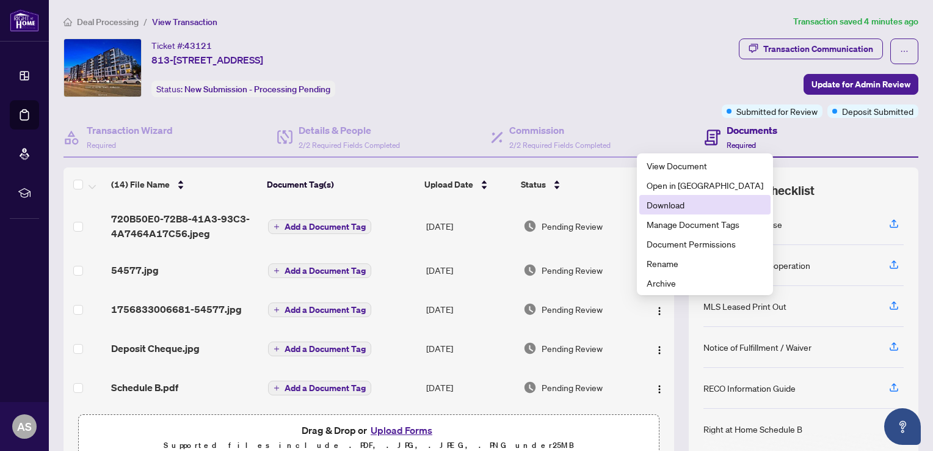
click at [667, 206] on span "Download" at bounding box center [705, 204] width 117 height 13
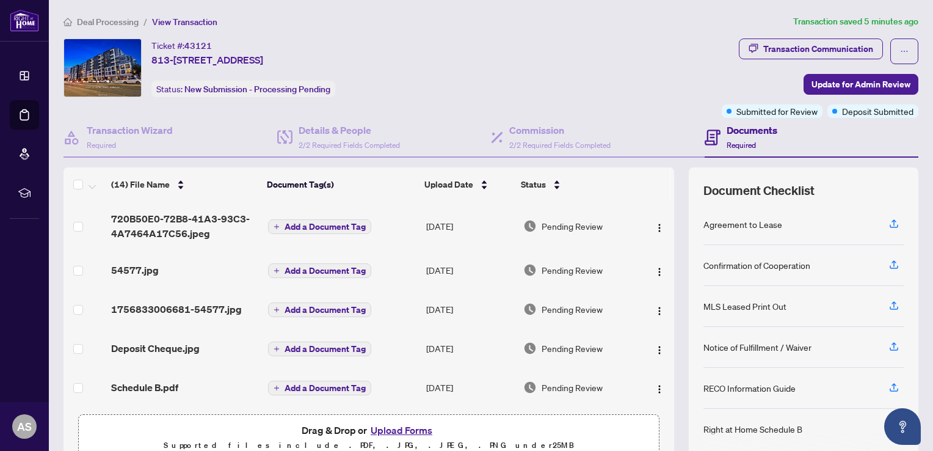
click at [382, 431] on button "Upload Forms" at bounding box center [401, 430] width 69 height 16
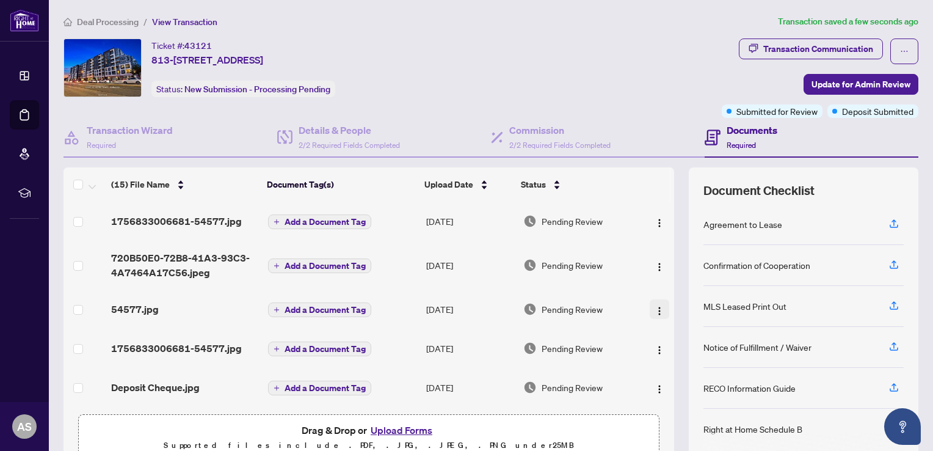
click at [655, 310] on img "button" at bounding box center [660, 311] width 10 height 10
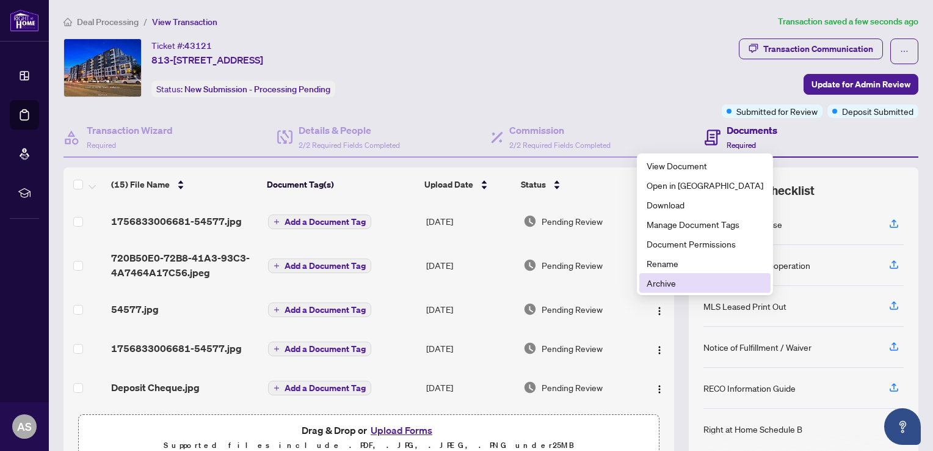
click at [670, 283] on span "Archive" at bounding box center [705, 282] width 117 height 13
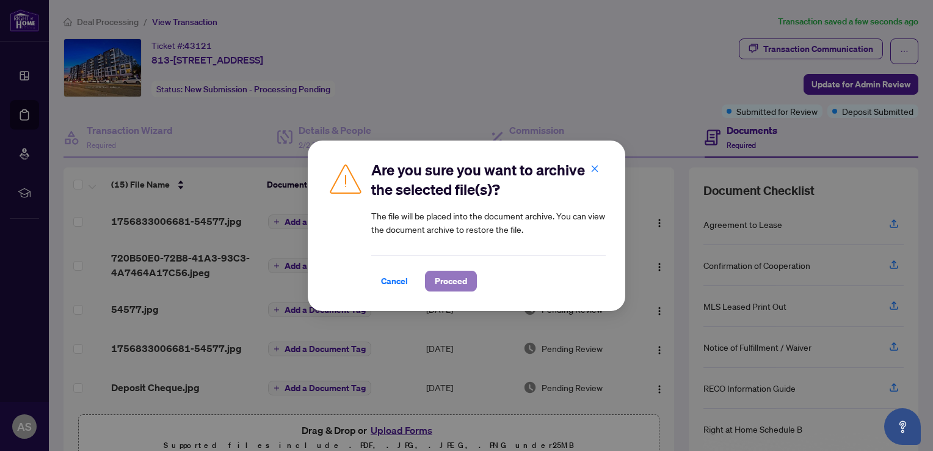
click at [445, 283] on span "Proceed" at bounding box center [451, 281] width 32 height 20
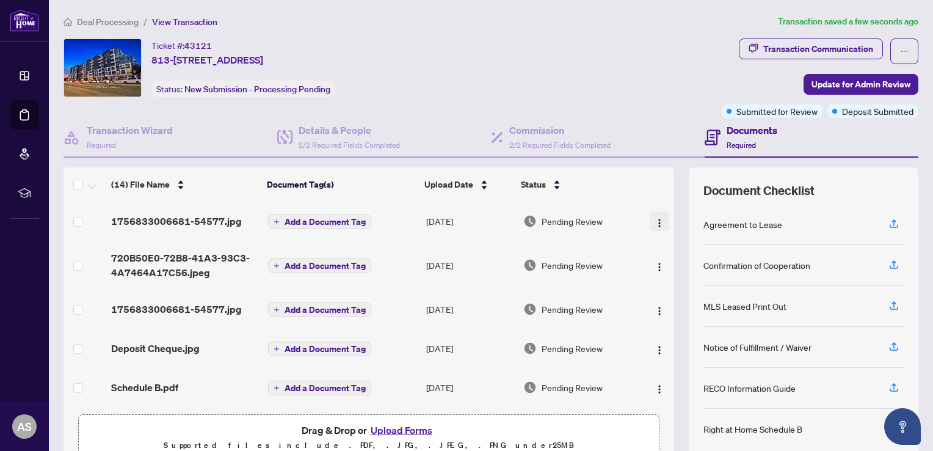
click at [655, 223] on img "button" at bounding box center [660, 223] width 10 height 10
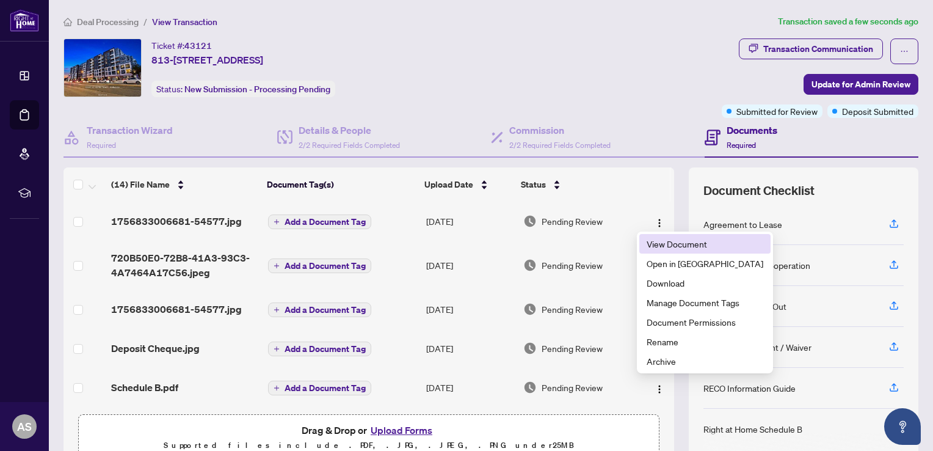
click at [655, 242] on span "View Document" at bounding box center [705, 243] width 117 height 13
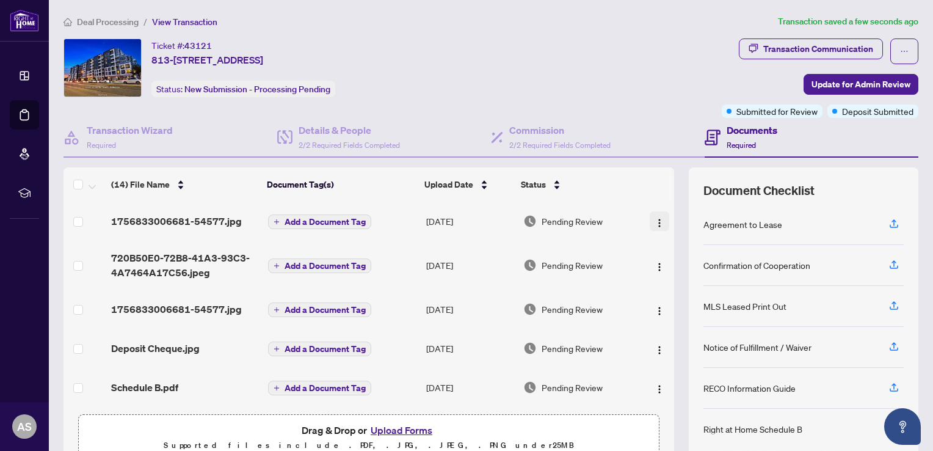
click at [655, 224] on img "button" at bounding box center [660, 223] width 10 height 10
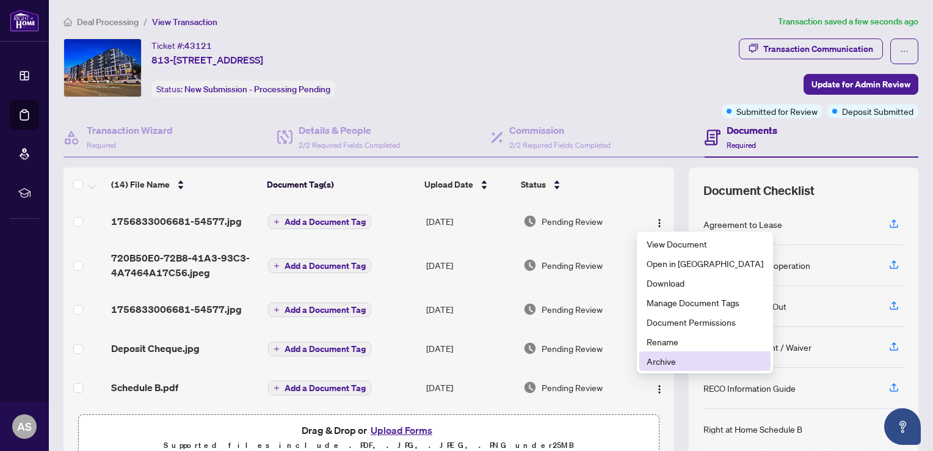
click at [652, 365] on span "Archive" at bounding box center [705, 360] width 117 height 13
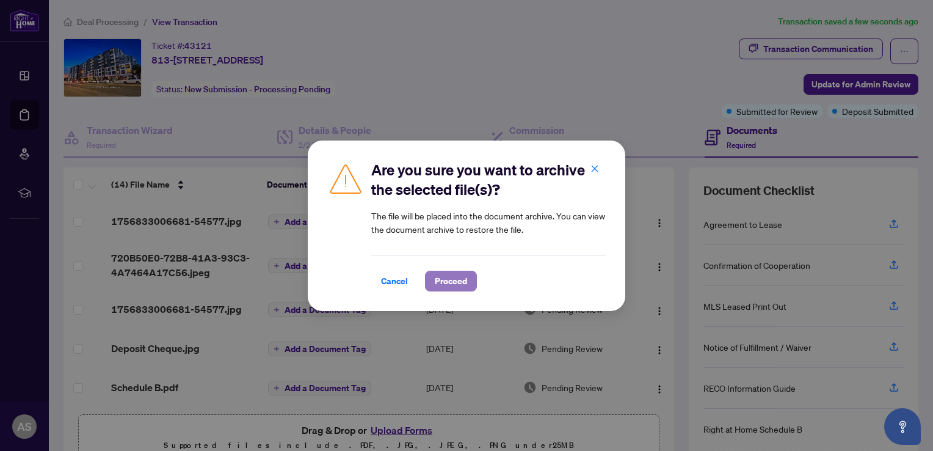
click at [462, 288] on span "Proceed" at bounding box center [451, 281] width 32 height 20
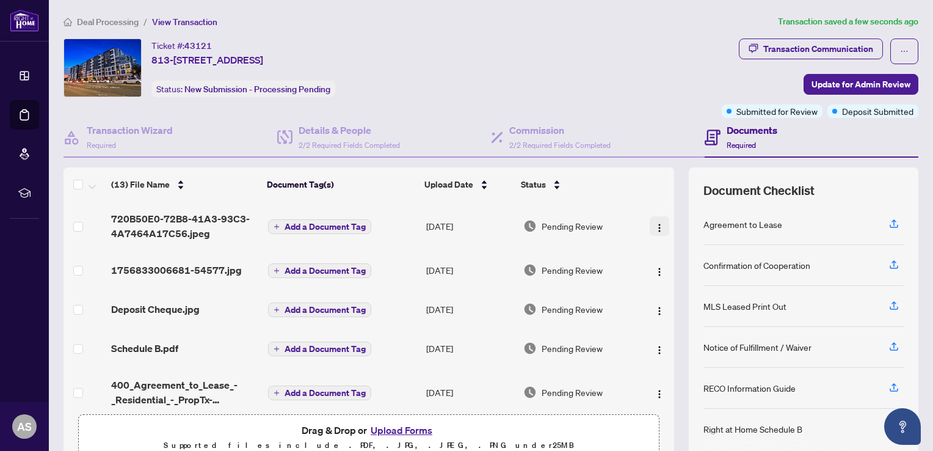
click at [655, 223] on img "button" at bounding box center [660, 228] width 10 height 10
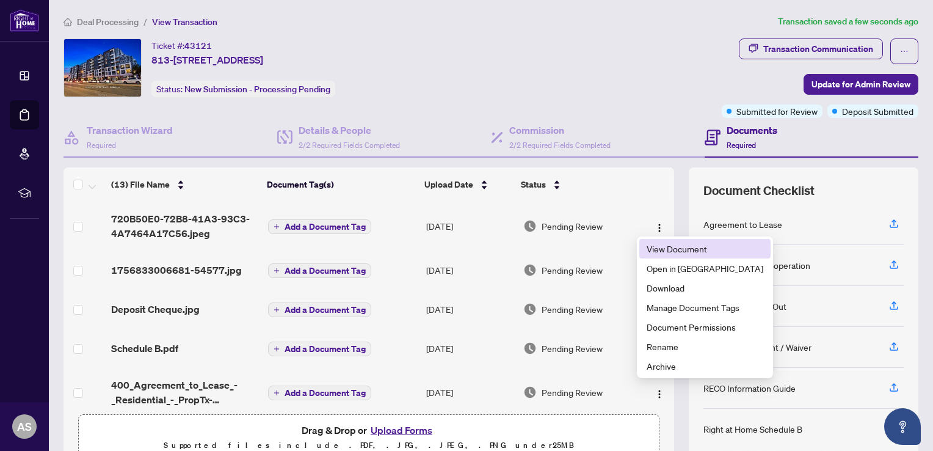
click at [666, 248] on span "View Document" at bounding box center [705, 248] width 117 height 13
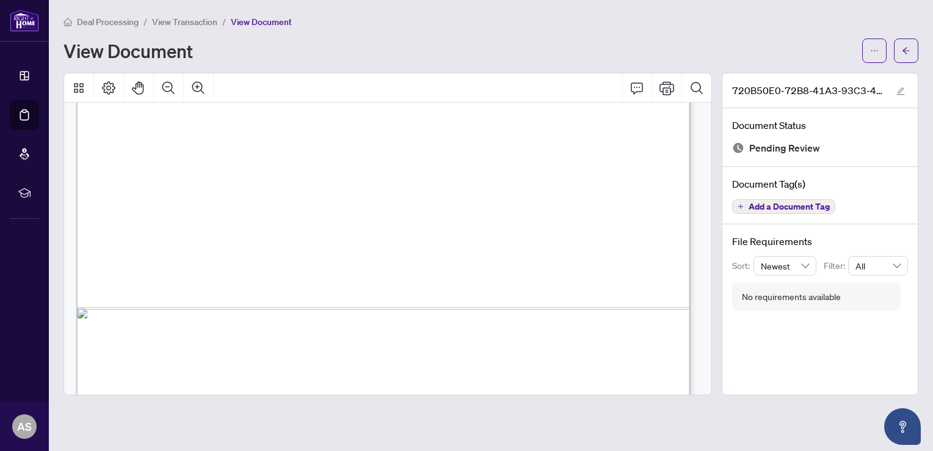
scroll to position [600, 0]
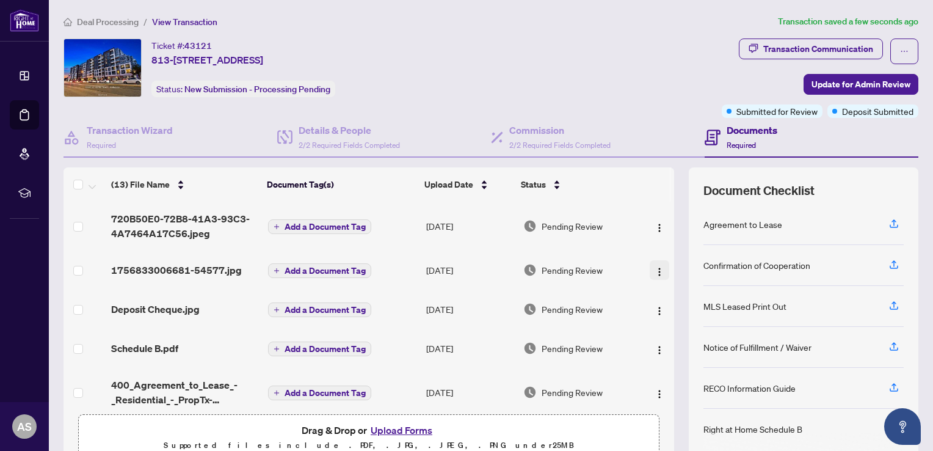
click at [655, 269] on img "button" at bounding box center [660, 272] width 10 height 10
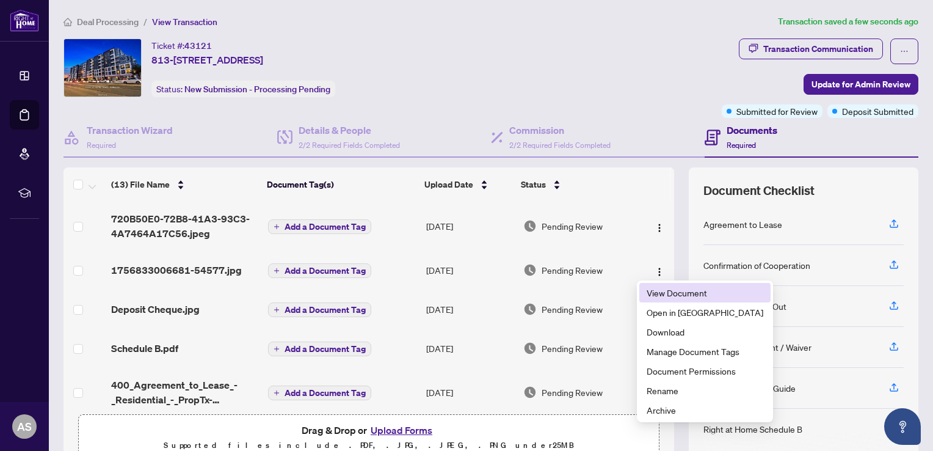
click at [665, 291] on span "View Document" at bounding box center [705, 292] width 117 height 13
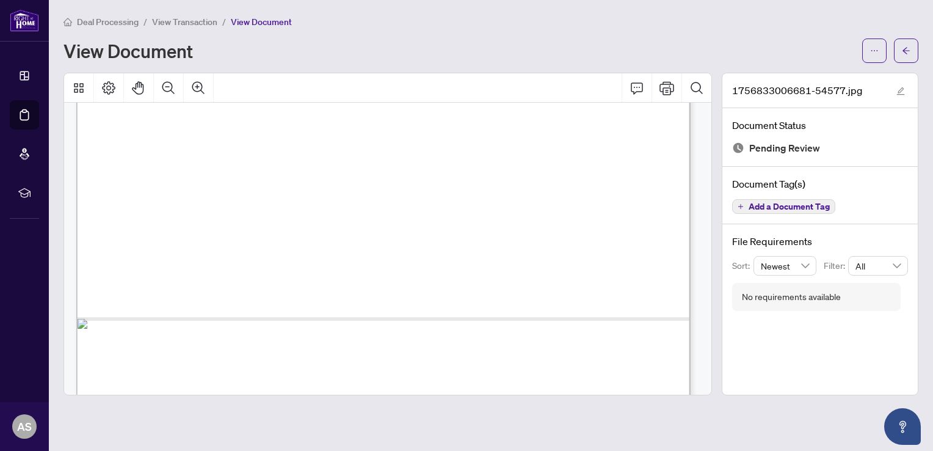
scroll to position [600, 0]
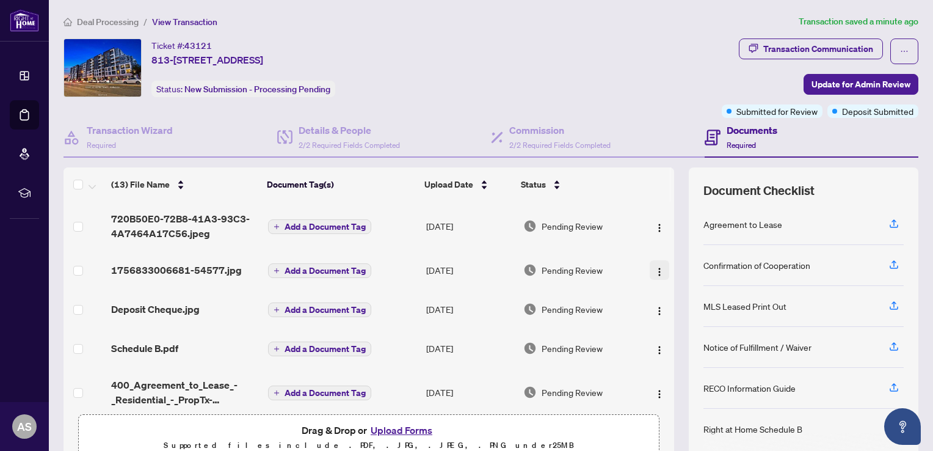
click at [655, 263] on span "button" at bounding box center [660, 269] width 10 height 13
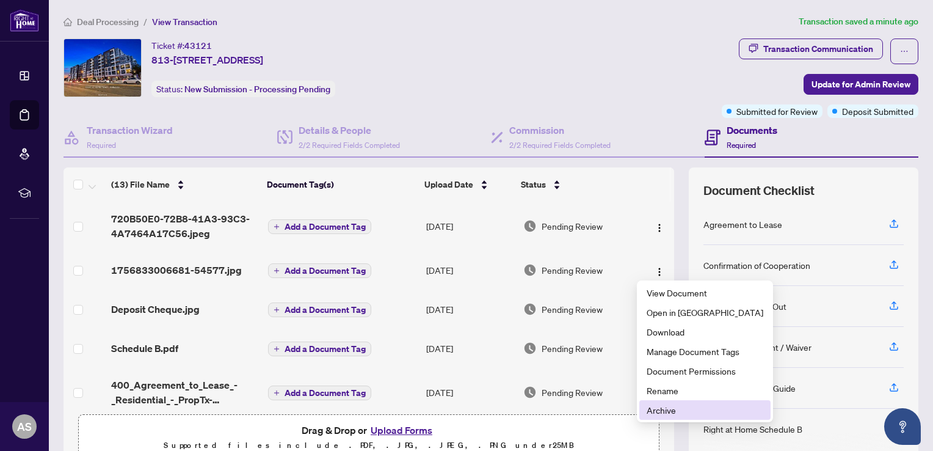
click at [661, 416] on span "Archive" at bounding box center [705, 409] width 117 height 13
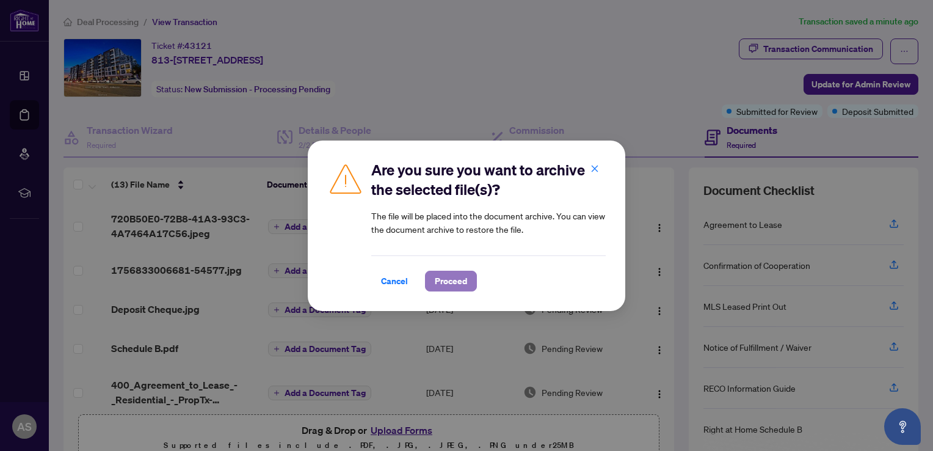
click at [451, 285] on span "Proceed" at bounding box center [451, 281] width 32 height 20
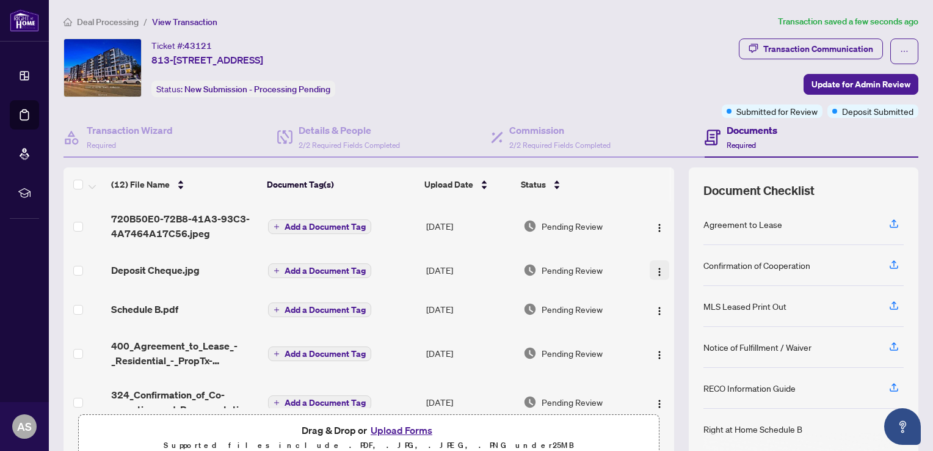
click at [655, 269] on img "button" at bounding box center [660, 272] width 10 height 10
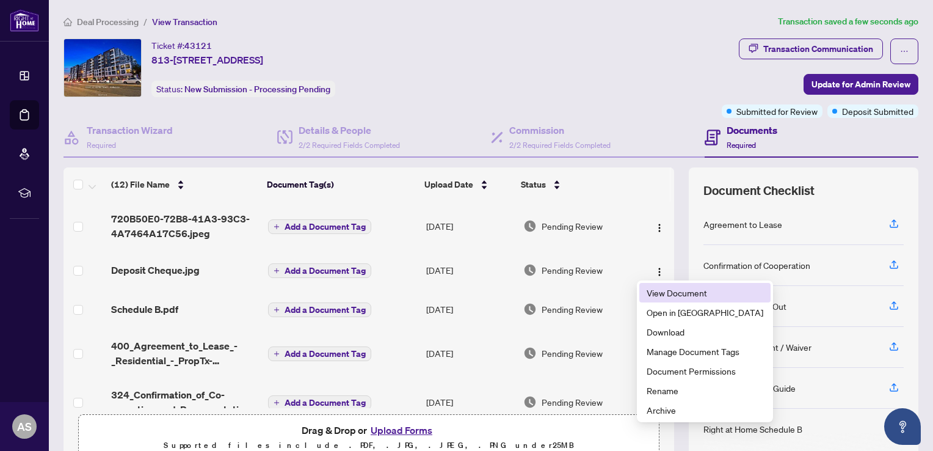
click at [663, 291] on span "View Document" at bounding box center [705, 292] width 117 height 13
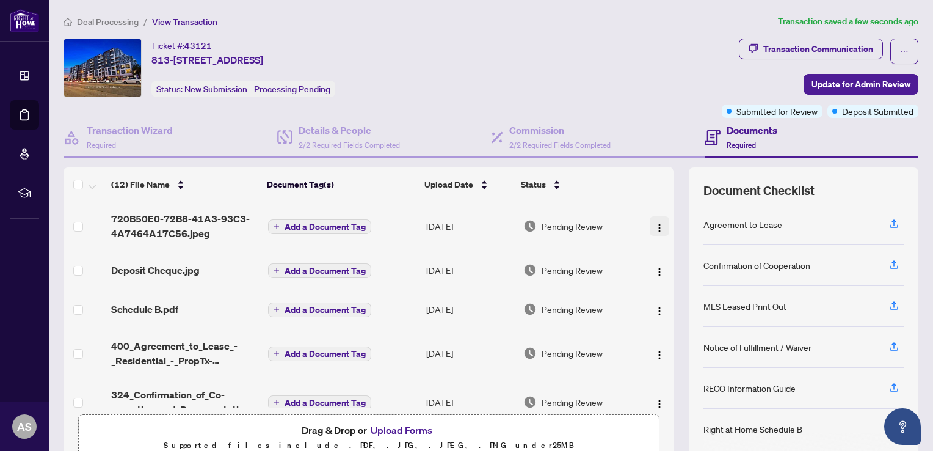
click at [655, 228] on img "button" at bounding box center [660, 228] width 10 height 10
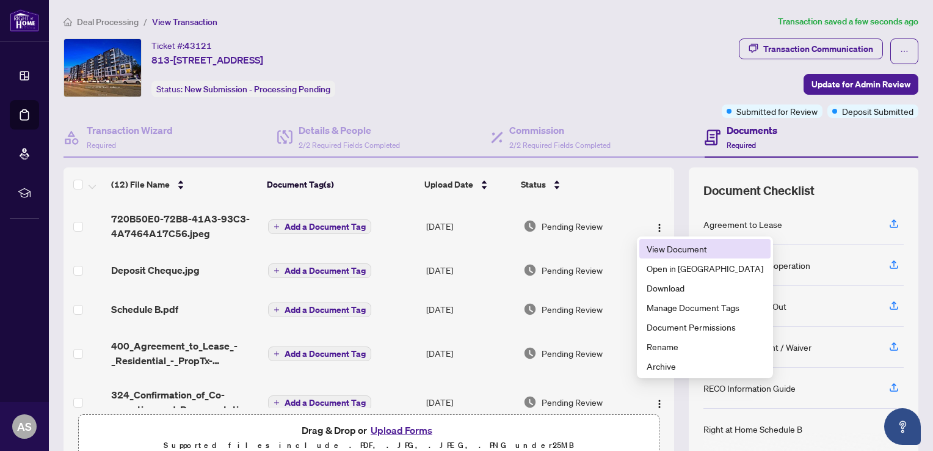
click at [661, 247] on span "View Document" at bounding box center [705, 248] width 117 height 13
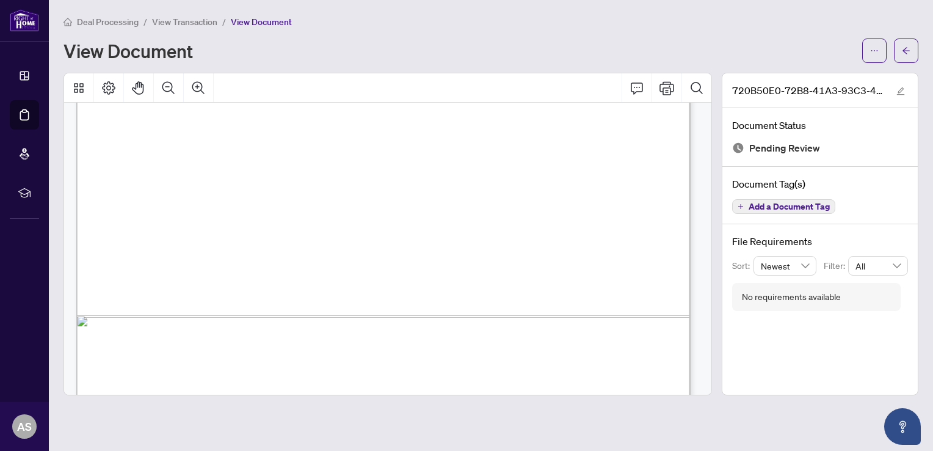
scroll to position [600, 0]
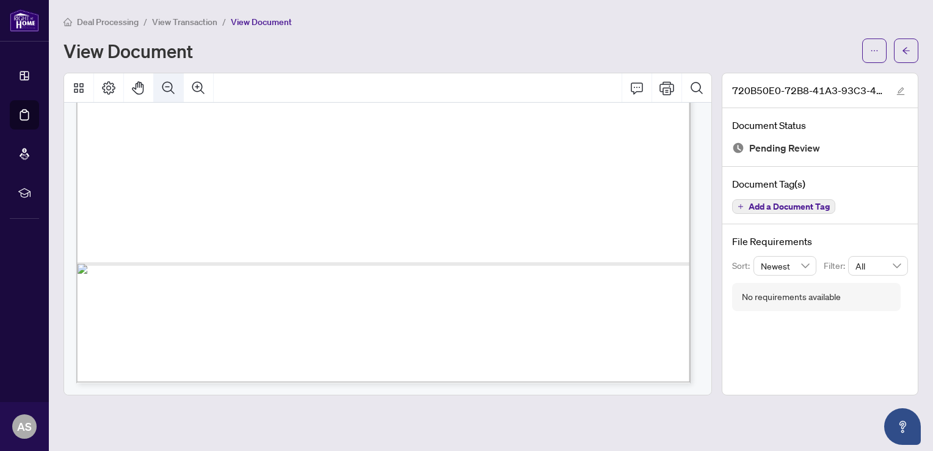
click at [166, 84] on icon "Zoom Out" at bounding box center [168, 88] width 15 height 15
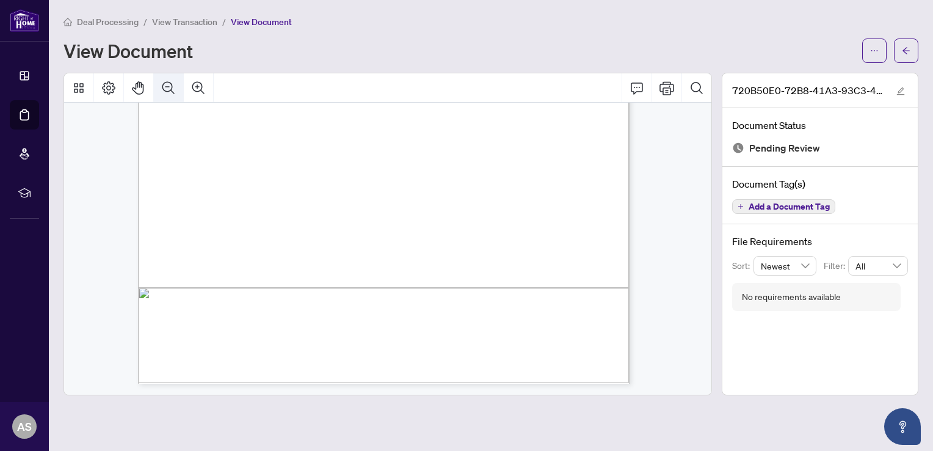
click at [166, 84] on icon "Zoom Out" at bounding box center [168, 88] width 15 height 15
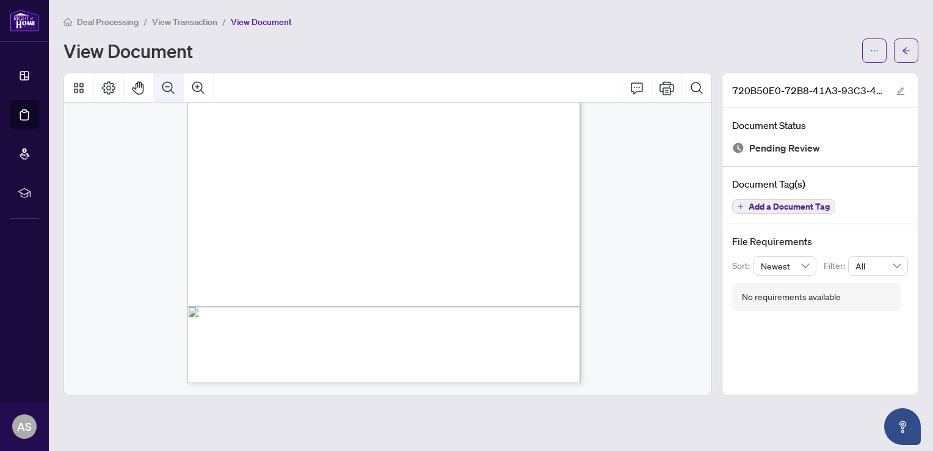
click at [166, 84] on icon "Zoom Out" at bounding box center [168, 88] width 15 height 15
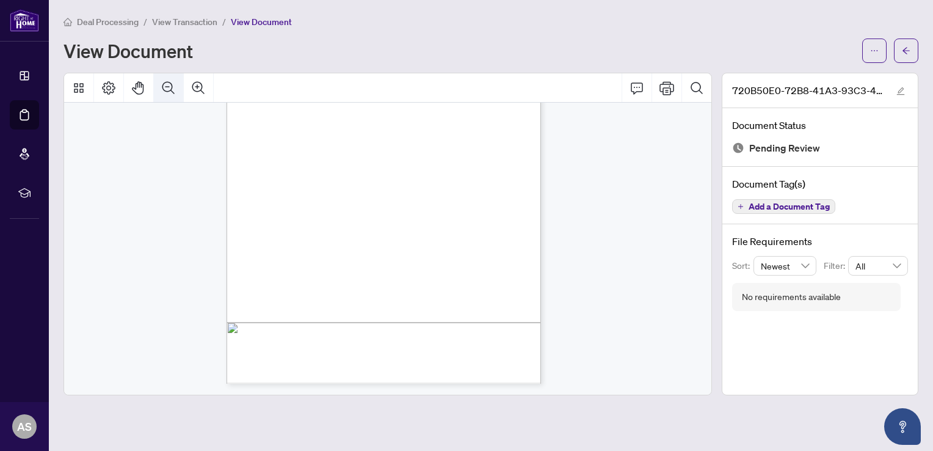
click at [166, 84] on icon "Zoom Out" at bounding box center [168, 88] width 15 height 15
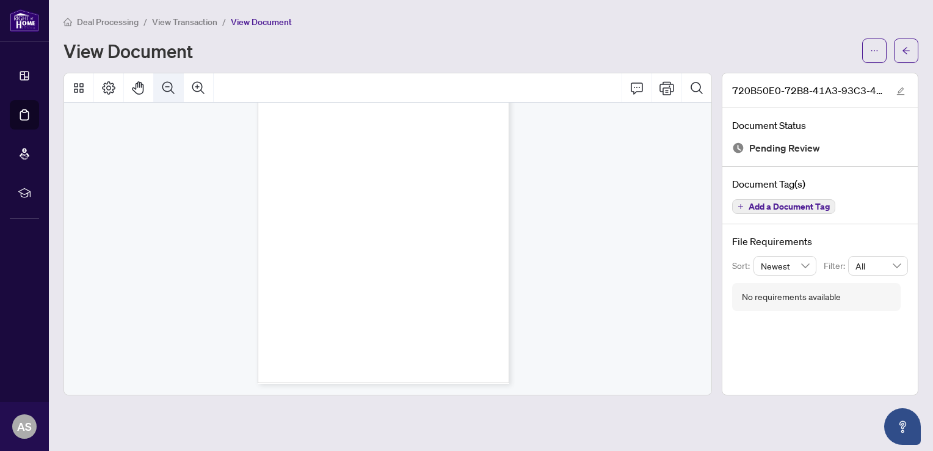
click at [166, 84] on icon "Zoom Out" at bounding box center [168, 88] width 15 height 15
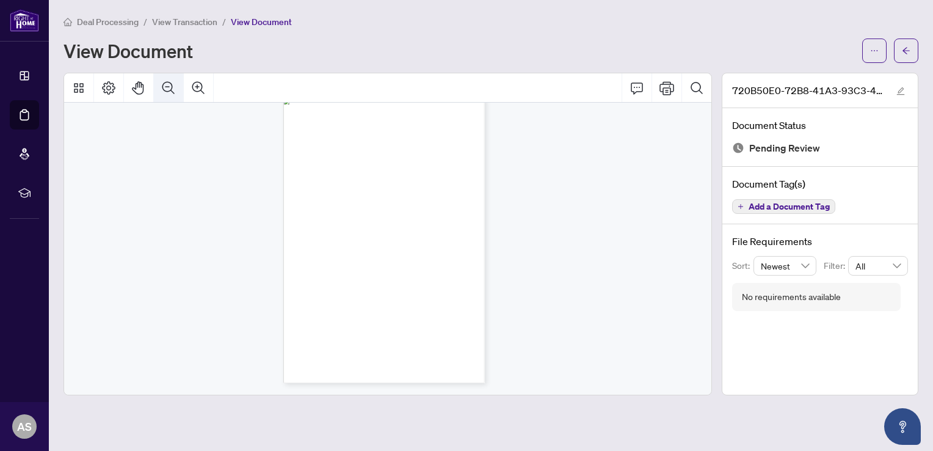
click at [166, 84] on icon "Zoom Out" at bounding box center [168, 88] width 15 height 15
click at [255, 23] on span "View Document" at bounding box center [261, 21] width 61 height 11
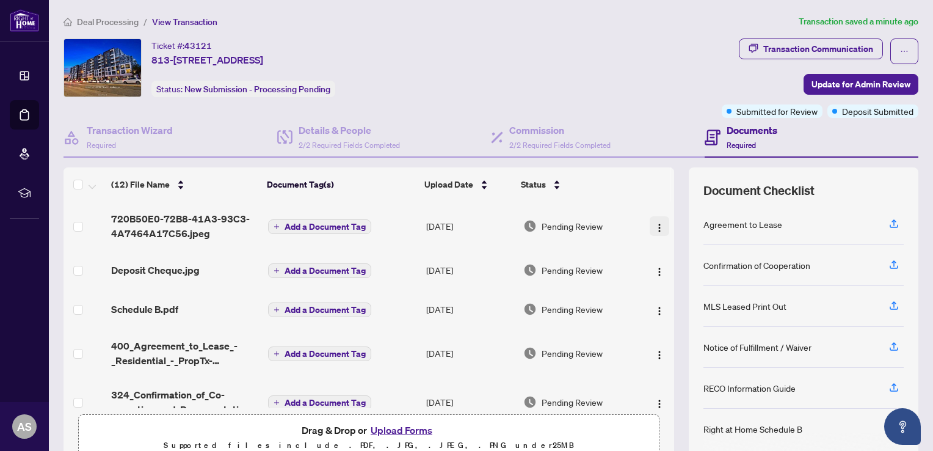
click at [655, 230] on img "button" at bounding box center [660, 228] width 10 height 10
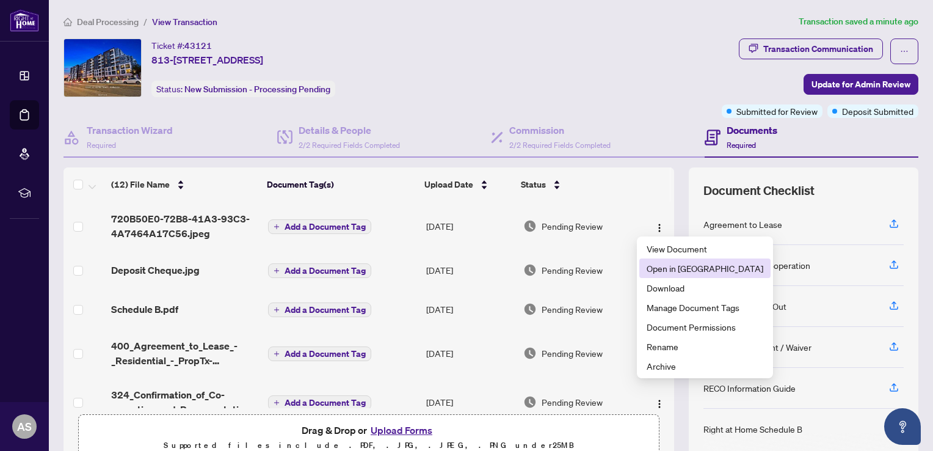
click at [671, 264] on span "Open in [GEOGRAPHIC_DATA]" at bounding box center [705, 267] width 117 height 13
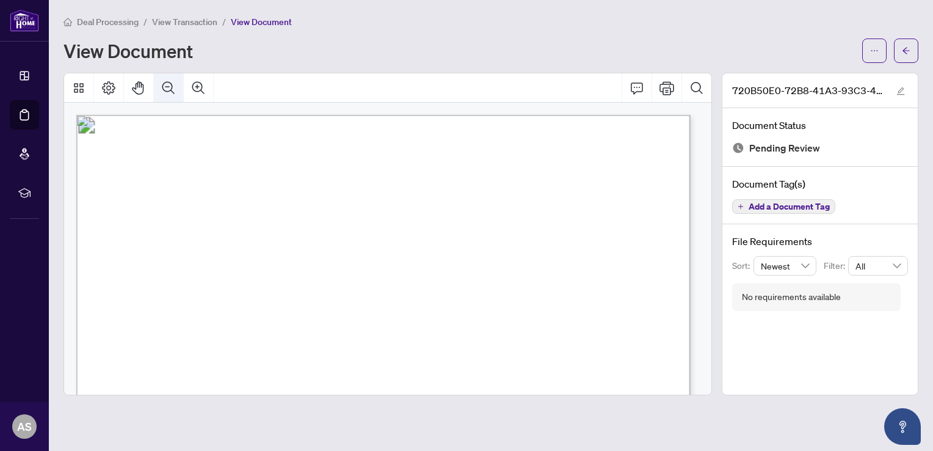
click at [169, 84] on icon "Zoom Out" at bounding box center [168, 88] width 15 height 15
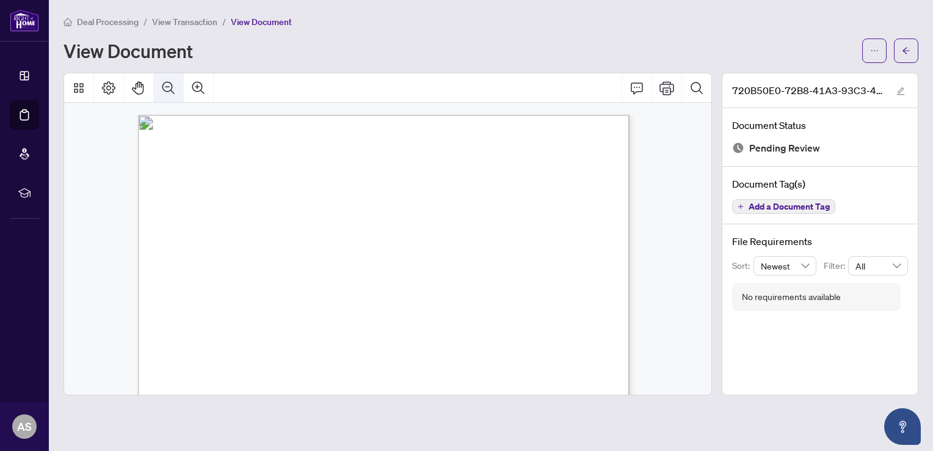
click at [169, 84] on icon "Zoom Out" at bounding box center [168, 88] width 15 height 15
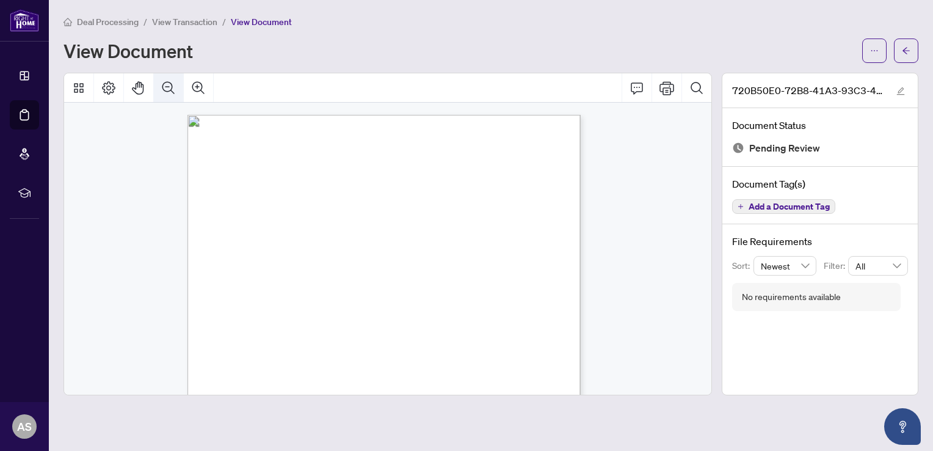
click at [169, 84] on icon "Zoom Out" at bounding box center [168, 88] width 15 height 15
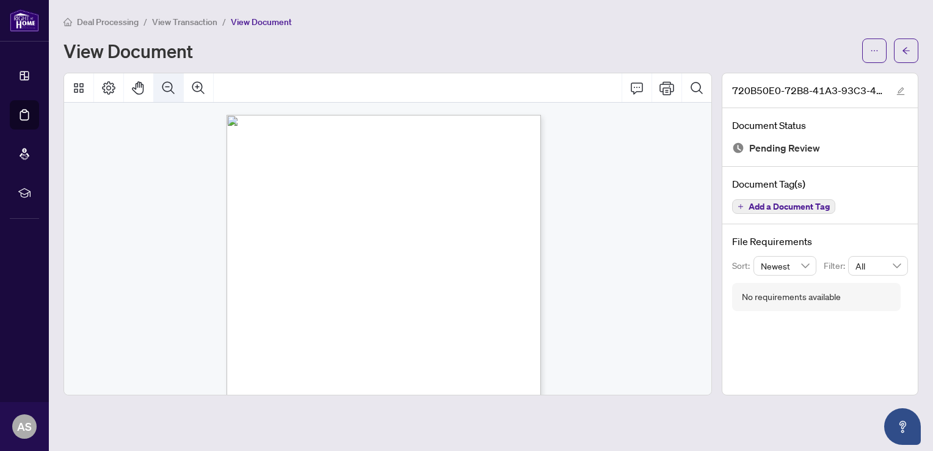
click at [169, 84] on icon "Zoom Out" at bounding box center [168, 88] width 15 height 15
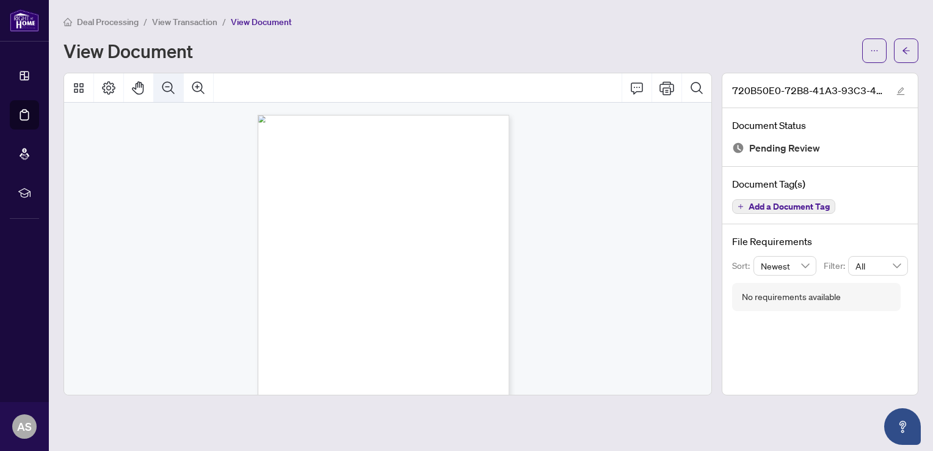
click at [169, 84] on icon "Zoom Out" at bounding box center [168, 88] width 15 height 15
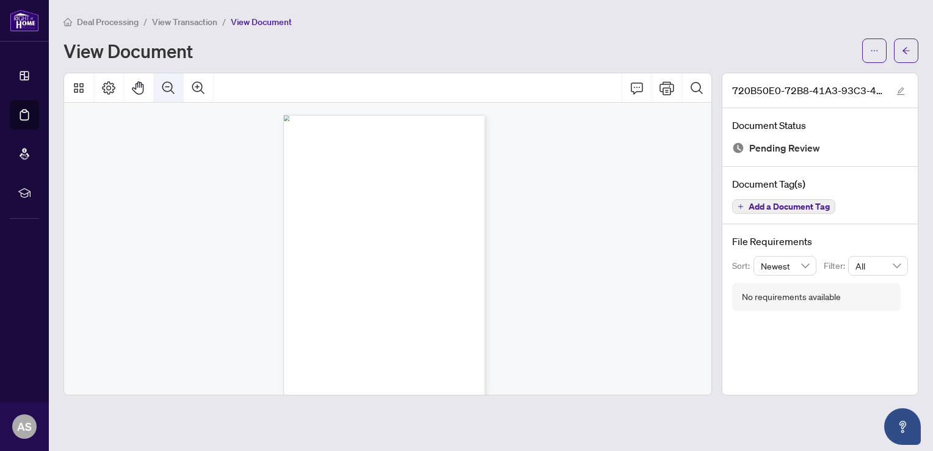
click at [169, 84] on icon "Zoom Out" at bounding box center [168, 88] width 15 height 15
click at [664, 87] on icon "Print" at bounding box center [667, 87] width 15 height 13
